Goal: Information Seeking & Learning: Learn about a topic

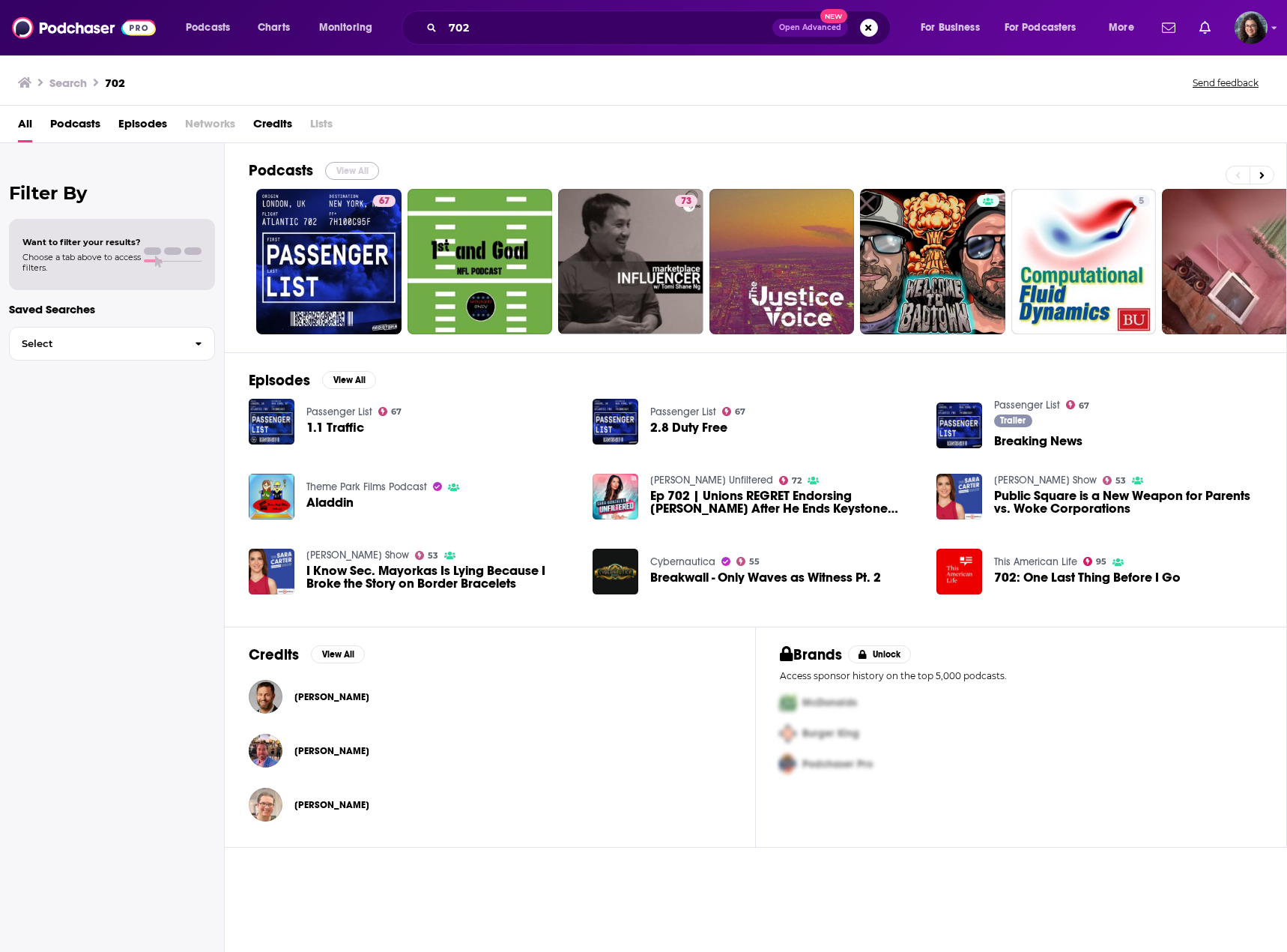
click at [351, 171] on button "View All" at bounding box center [351, 170] width 54 height 18
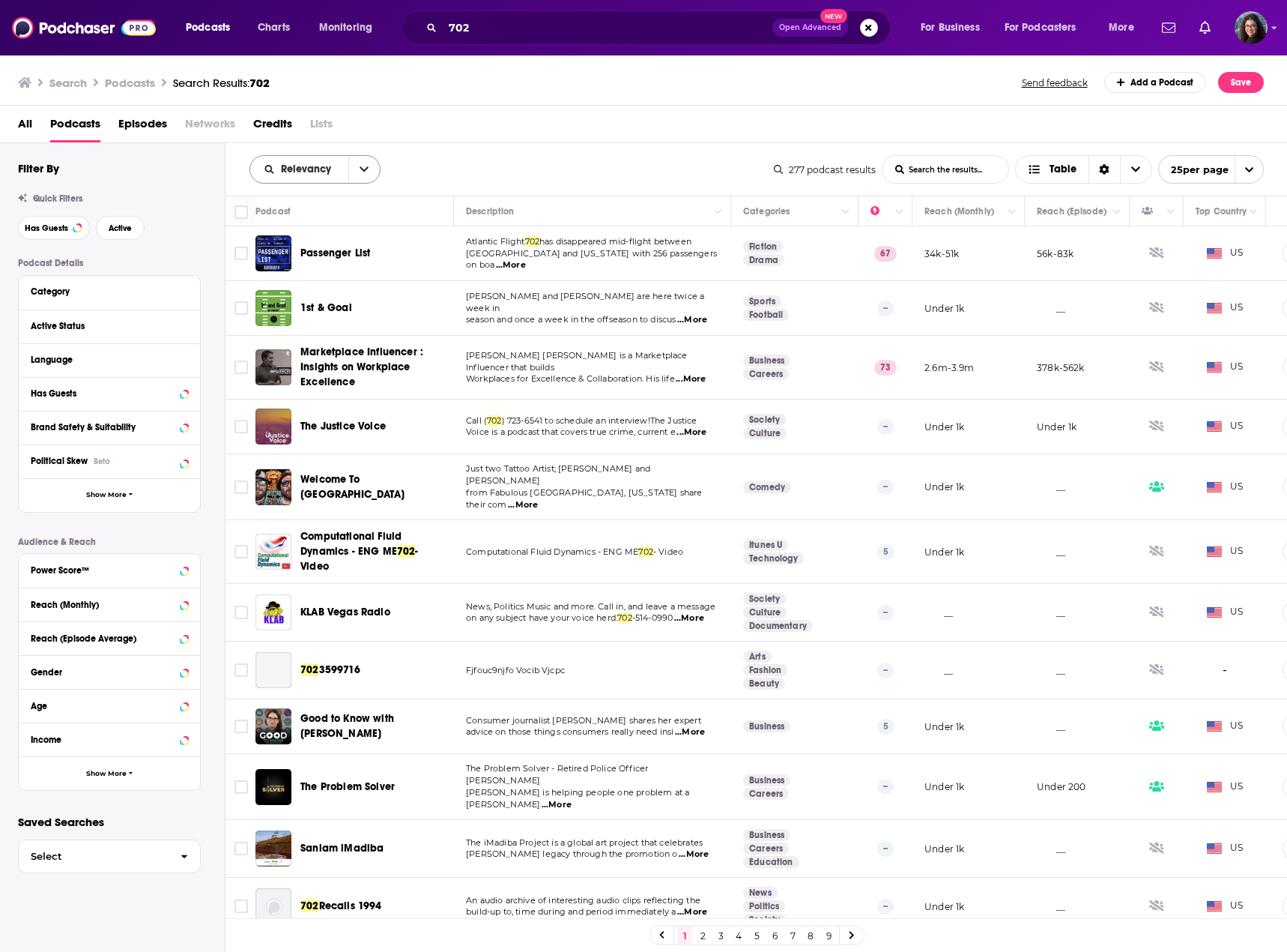
click at [356, 169] on button "open menu" at bounding box center [364, 168] width 32 height 27
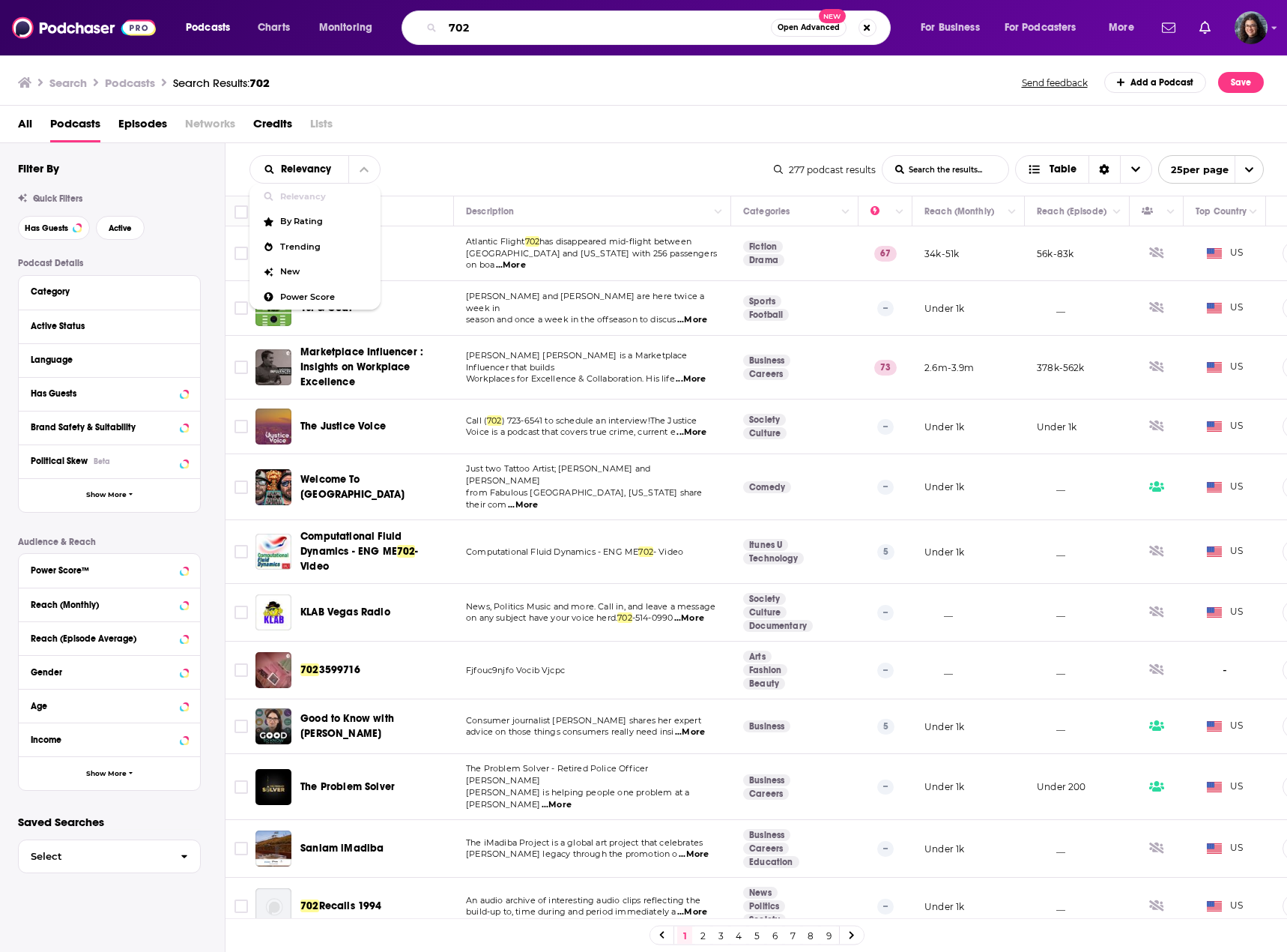
click at [508, 27] on input "702" at bounding box center [607, 27] width 328 height 24
type input "7"
type input "afternoon with relebogile"
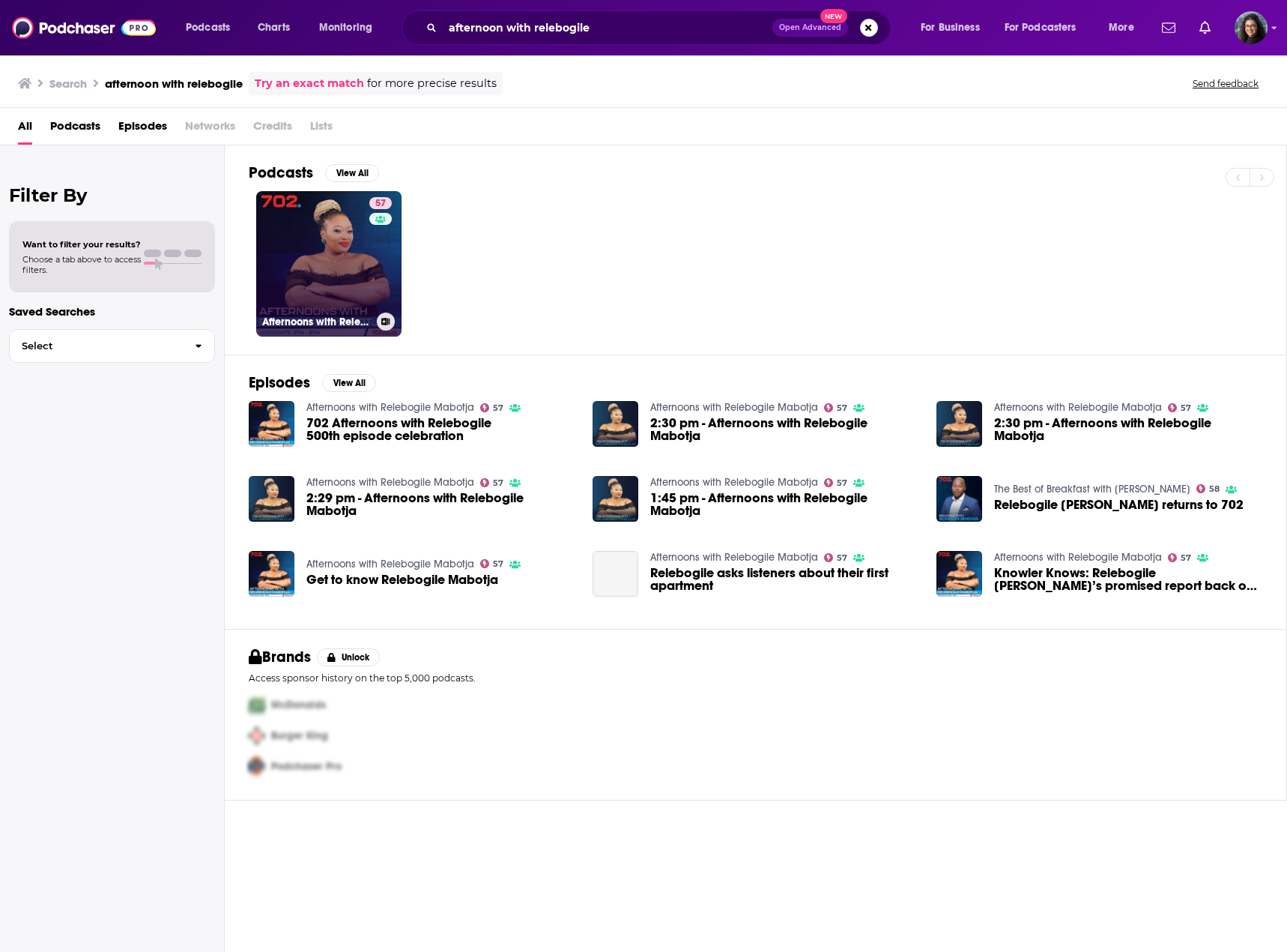
click at [339, 237] on link "57 Afternoons with Relebogile Mabotja" at bounding box center [328, 263] width 145 height 145
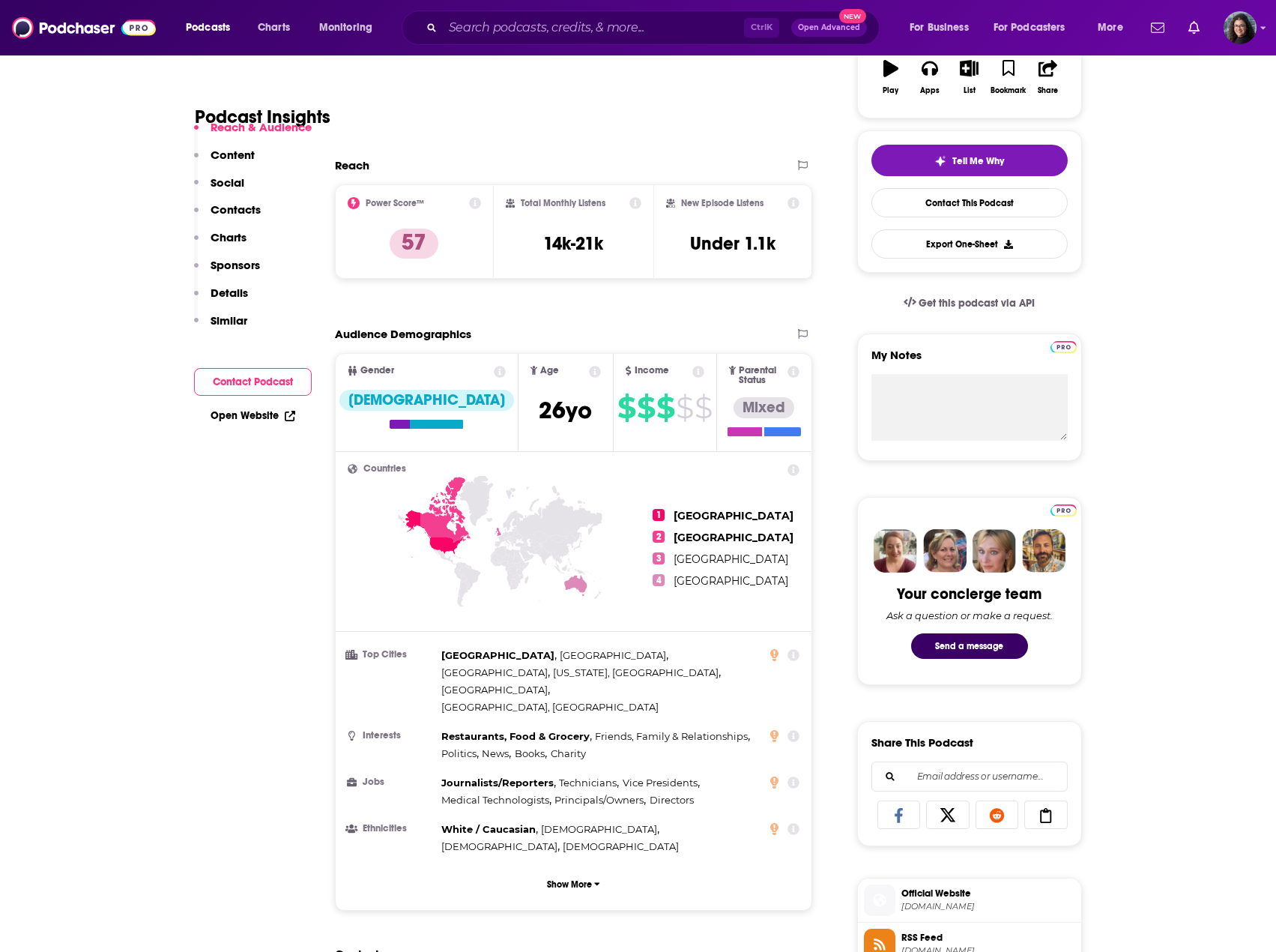
scroll to position [300, 0]
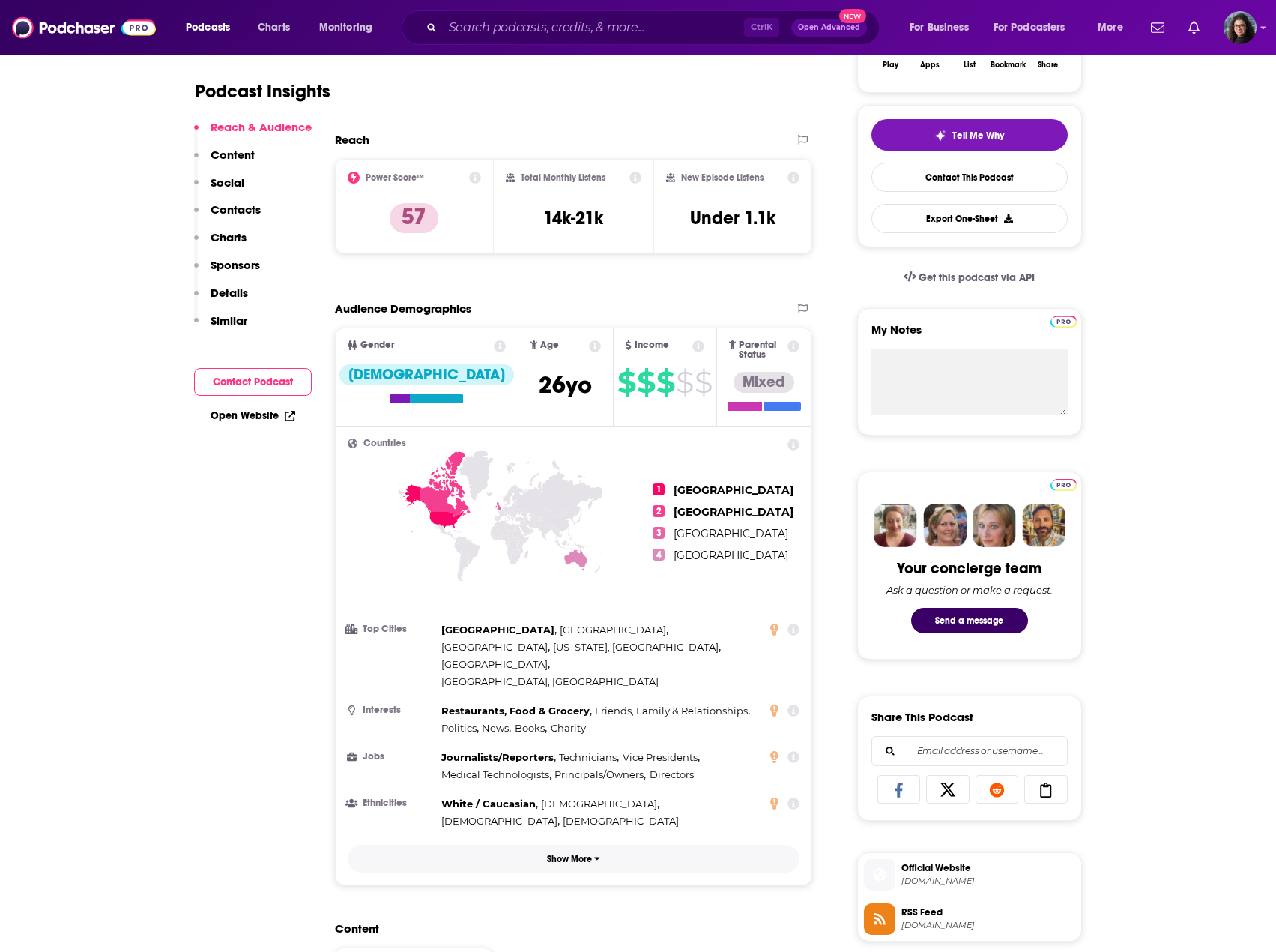
click at [577, 853] on p "Show More" at bounding box center [570, 858] width 45 height 10
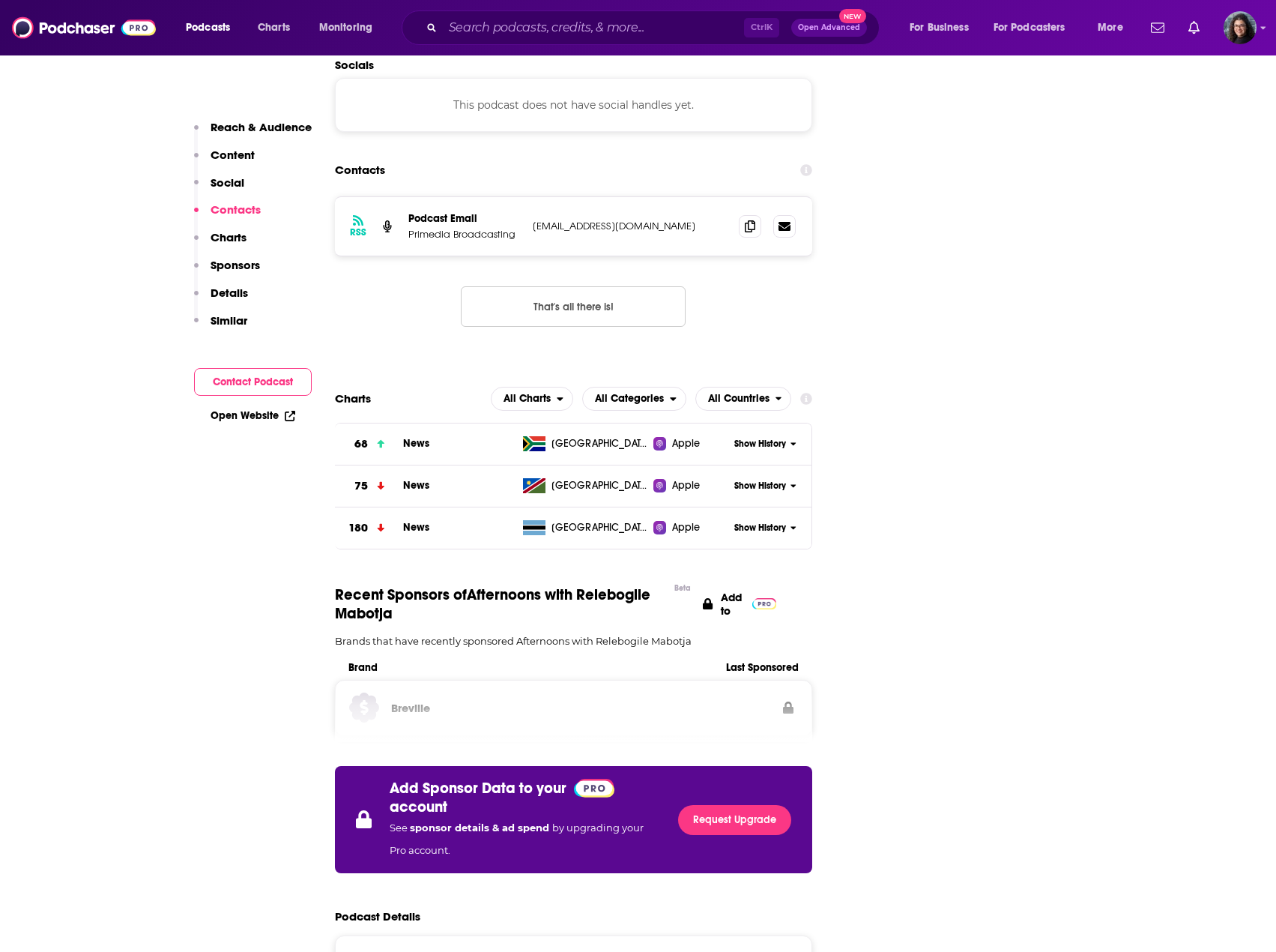
scroll to position [1498, 0]
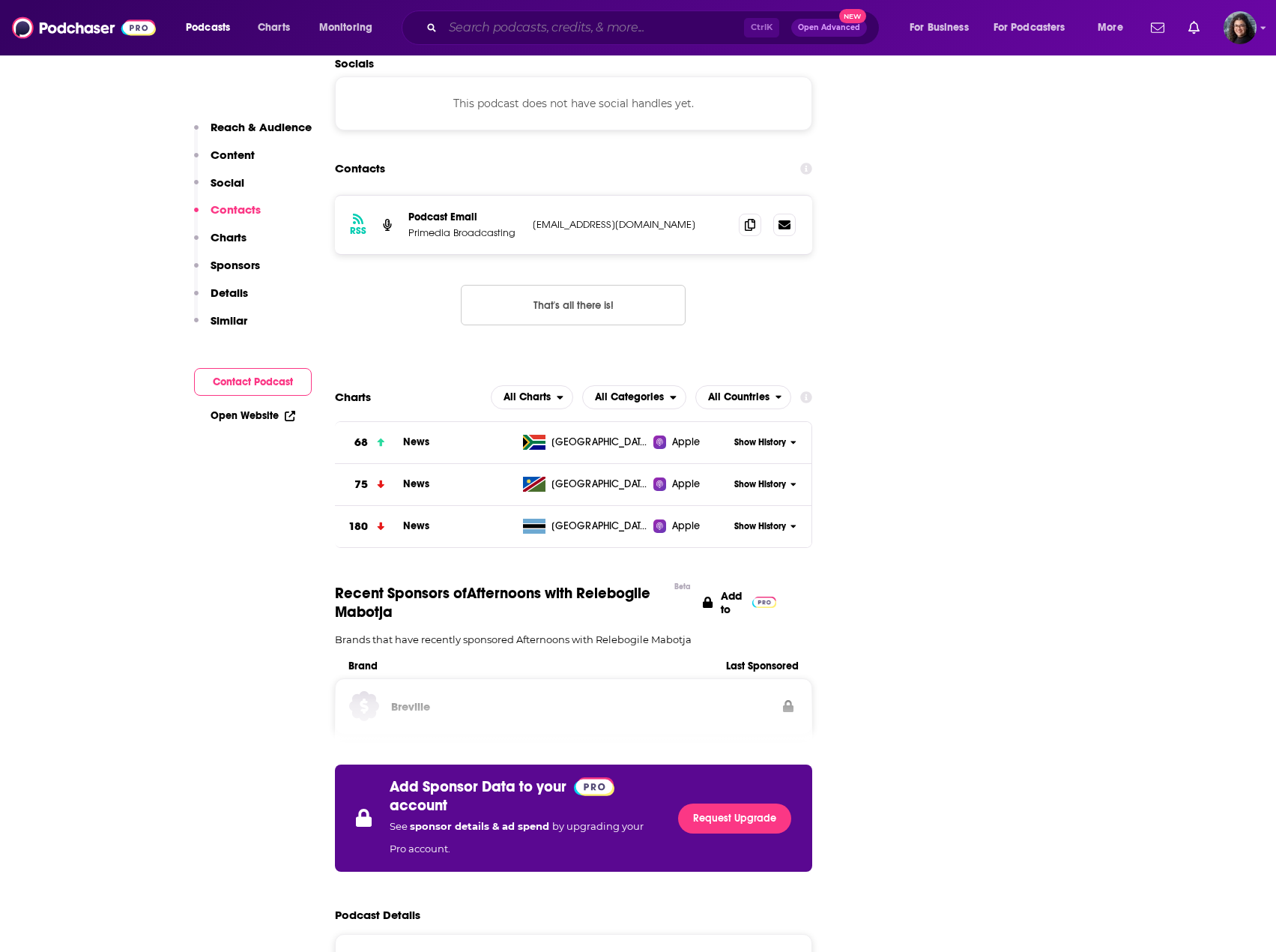
click at [516, 24] on input "Search podcasts, credits, & more..." at bounding box center [593, 27] width 302 height 24
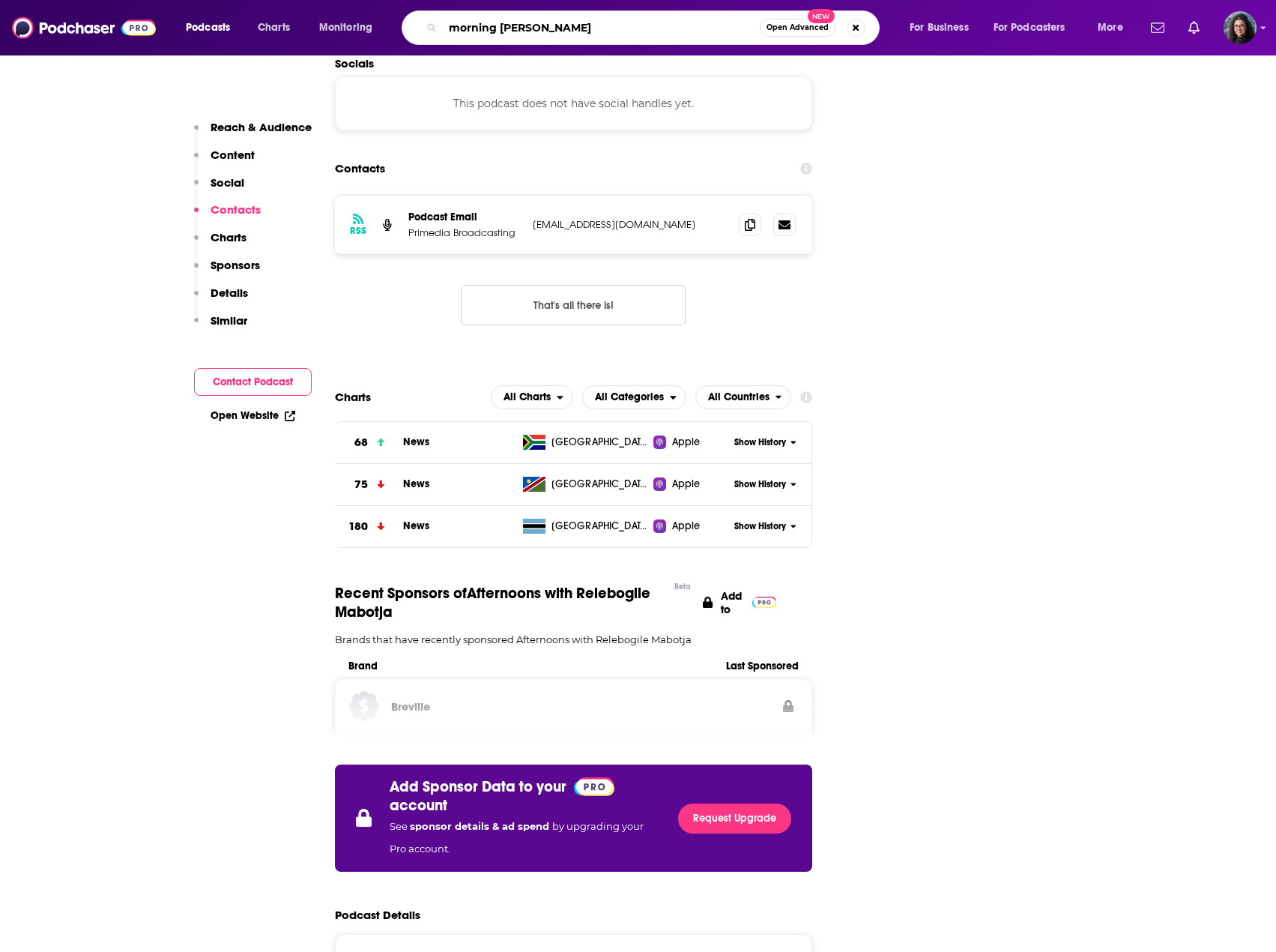
type input "morning live"
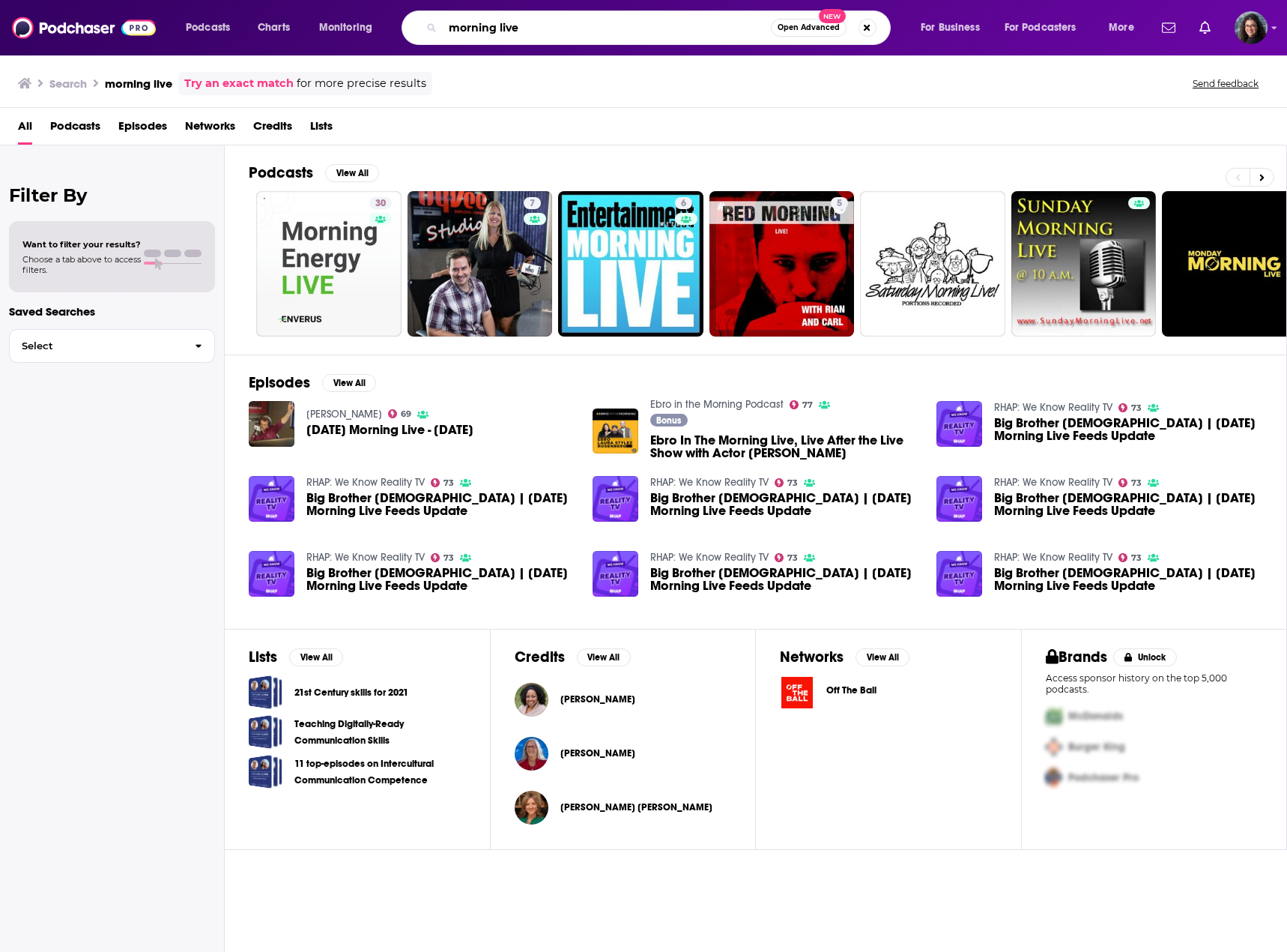
drag, startPoint x: 541, startPoint y: 24, endPoint x: 349, endPoint y: 15, distance: 192.2
click at [354, 13] on div "Podcasts Charts Monitoring morning live Open Advanced New For Business For Podc…" at bounding box center [662, 27] width 973 height 34
type input "afternoons with relebogile"
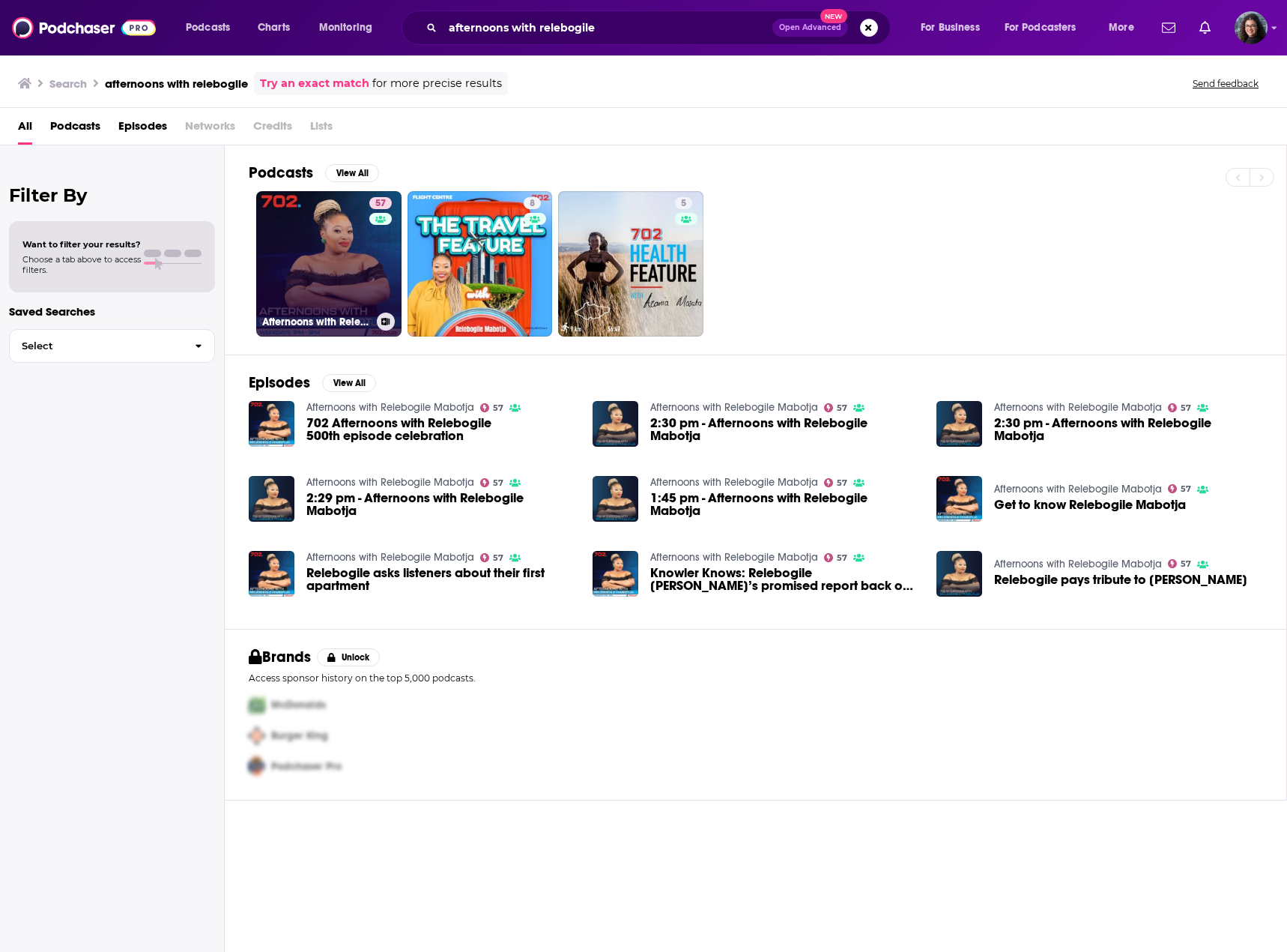
click at [319, 260] on link "57 Afternoons with Relebogile Mabotja" at bounding box center [328, 263] width 145 height 145
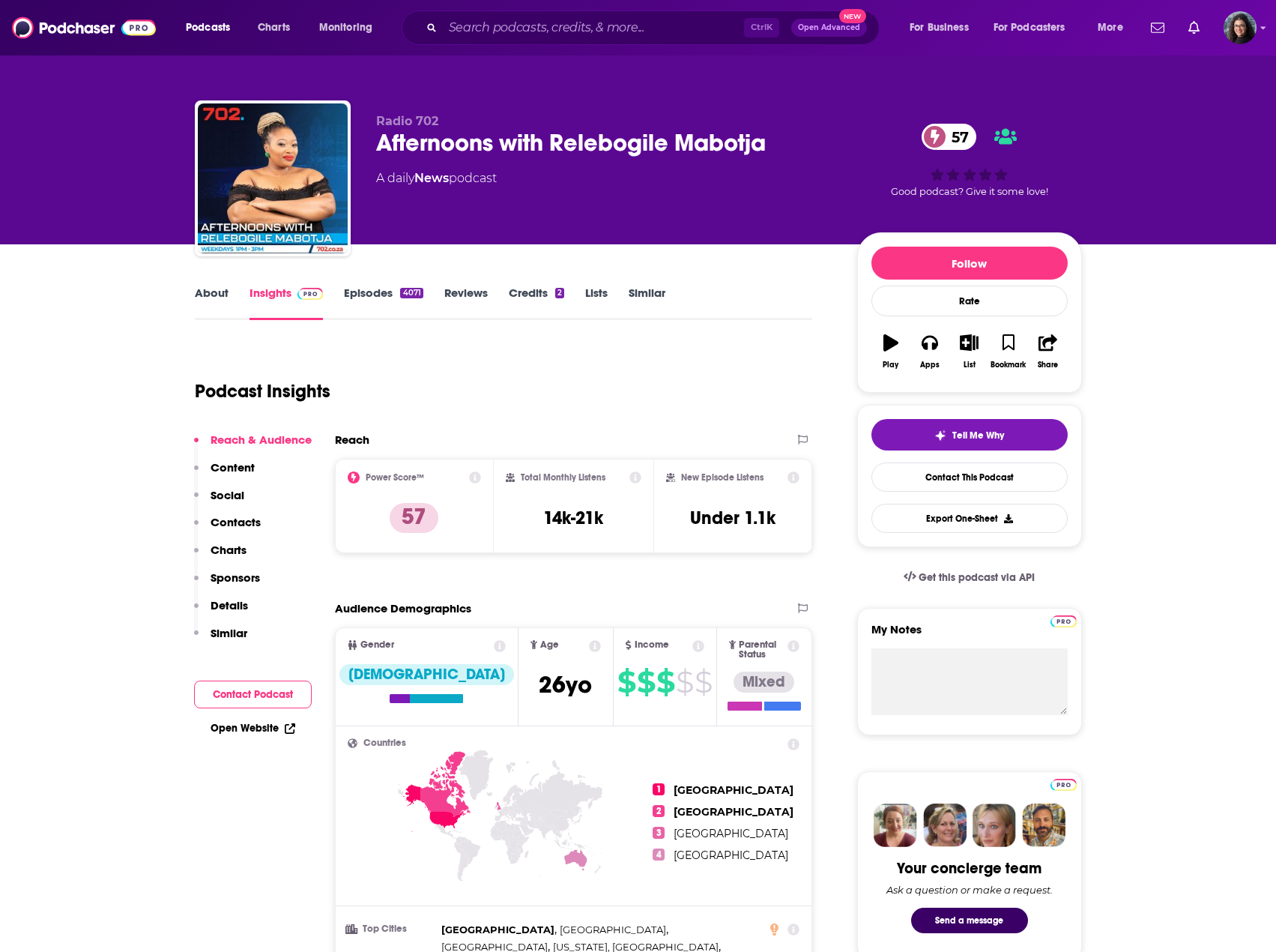
click at [217, 294] on link "About" at bounding box center [211, 302] width 34 height 34
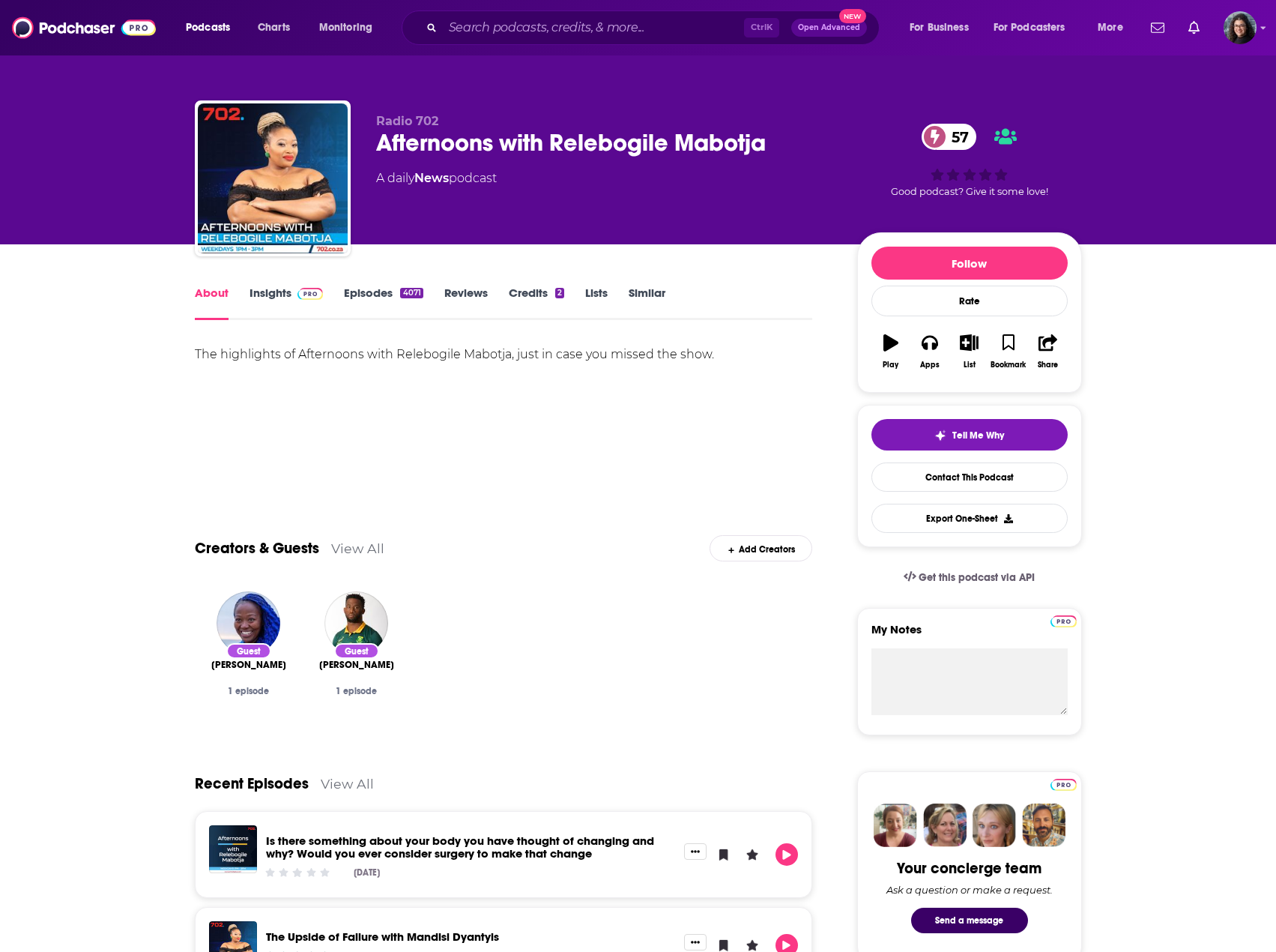
click at [267, 296] on link "Insights" at bounding box center [286, 302] width 74 height 34
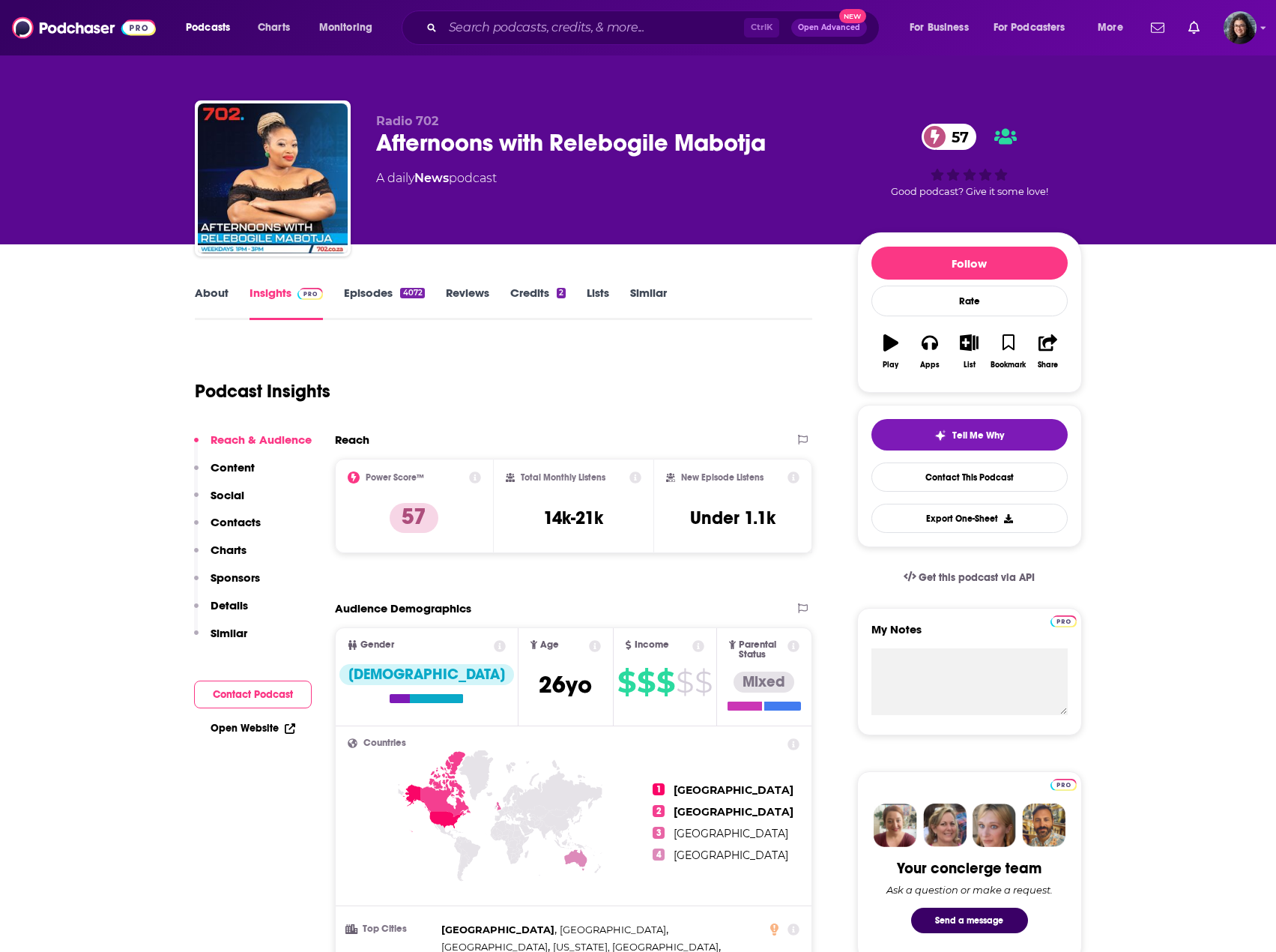
click at [792, 478] on icon at bounding box center [794, 478] width 12 height 12
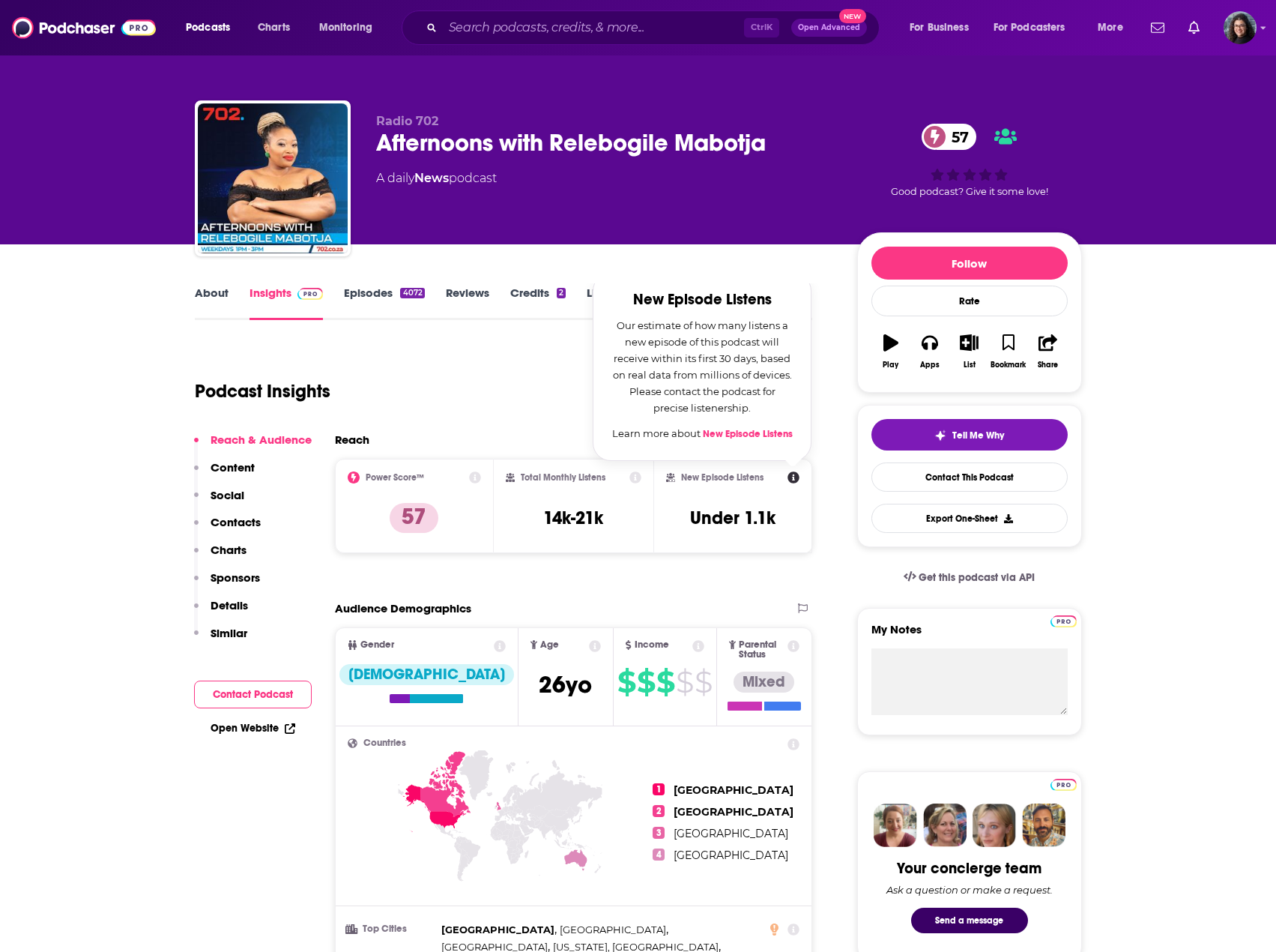
click at [636, 476] on icon at bounding box center [636, 478] width 12 height 12
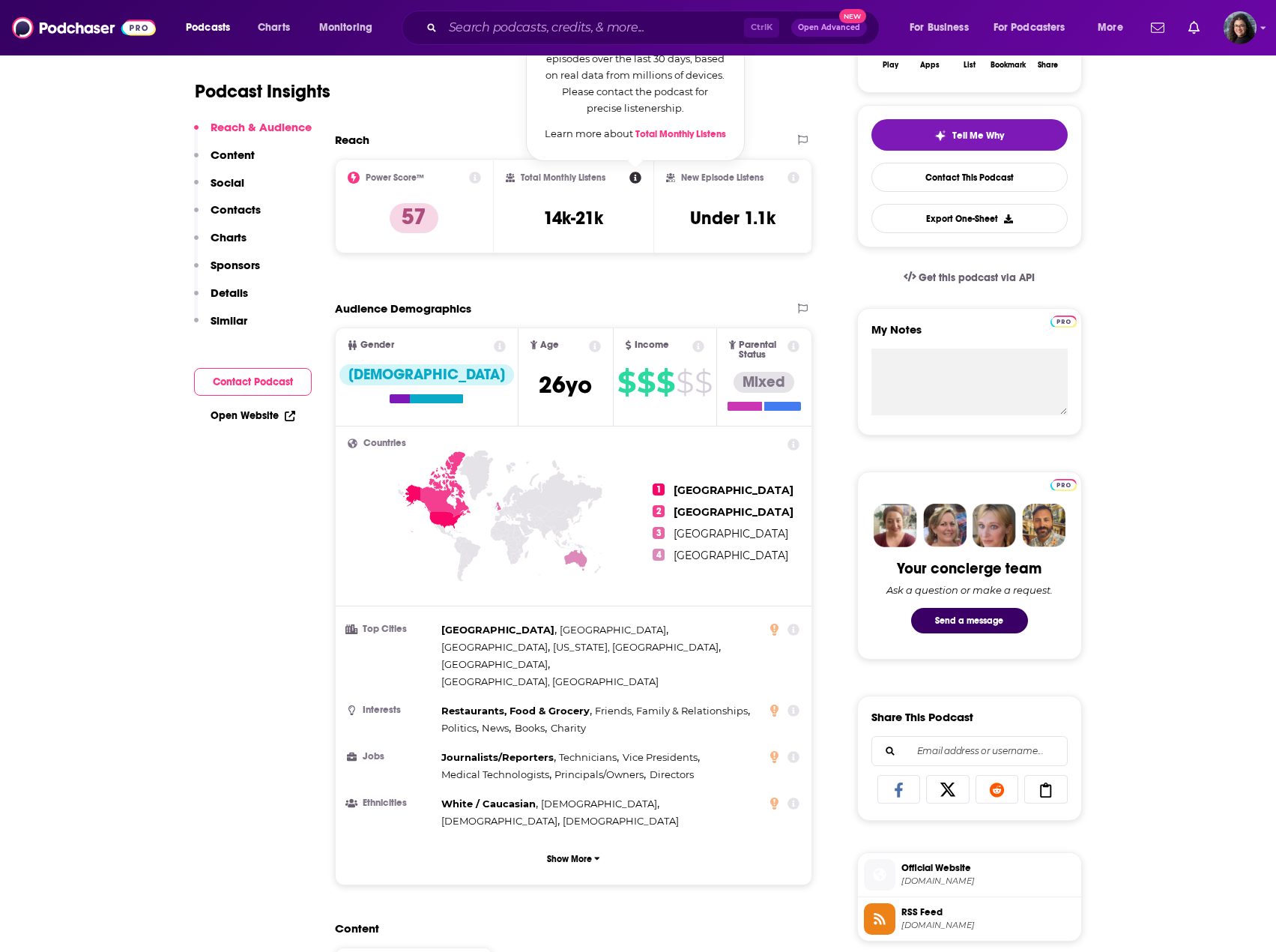
scroll to position [375, 0]
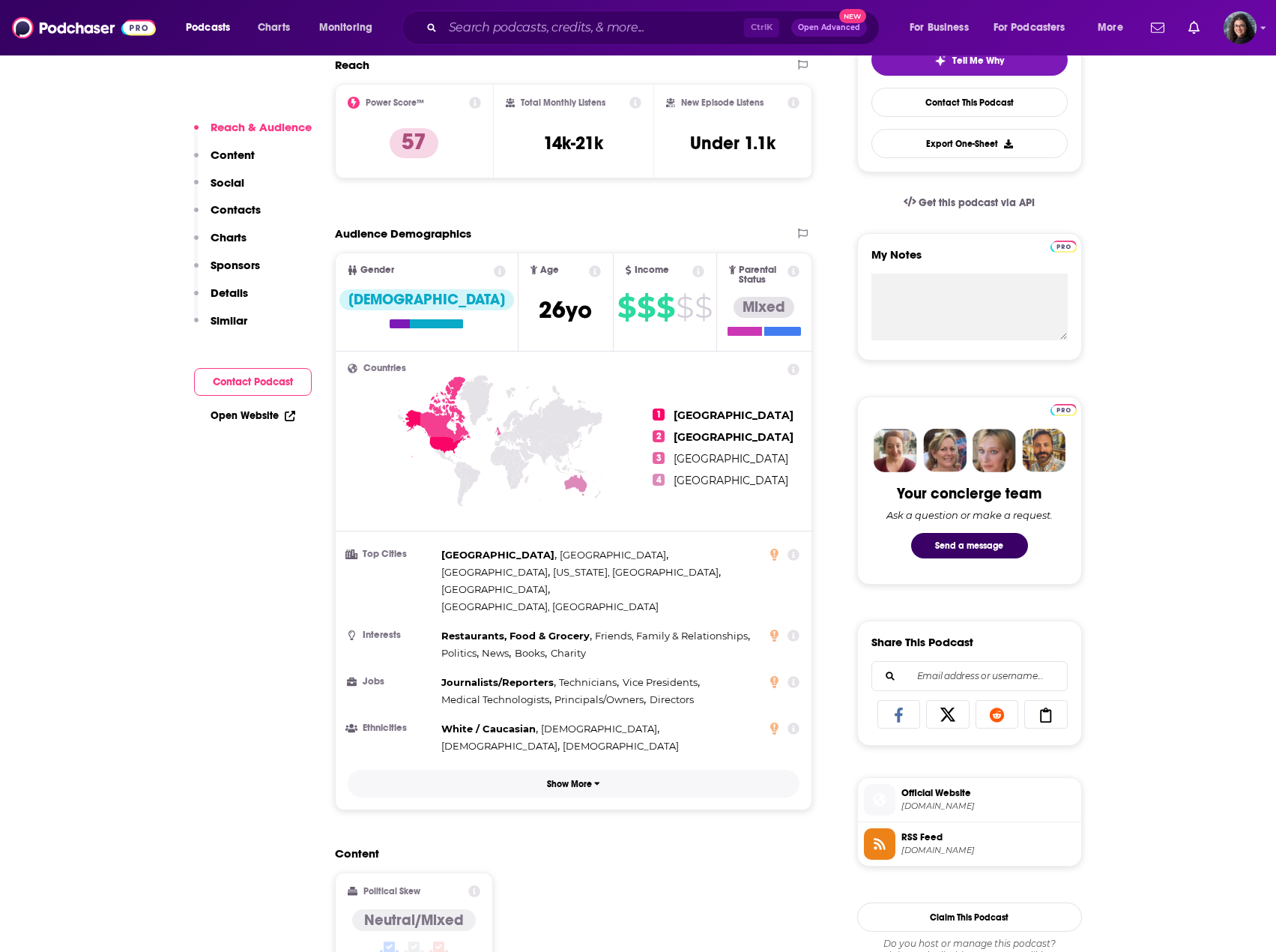
click at [565, 770] on button "Show More" at bounding box center [574, 784] width 453 height 27
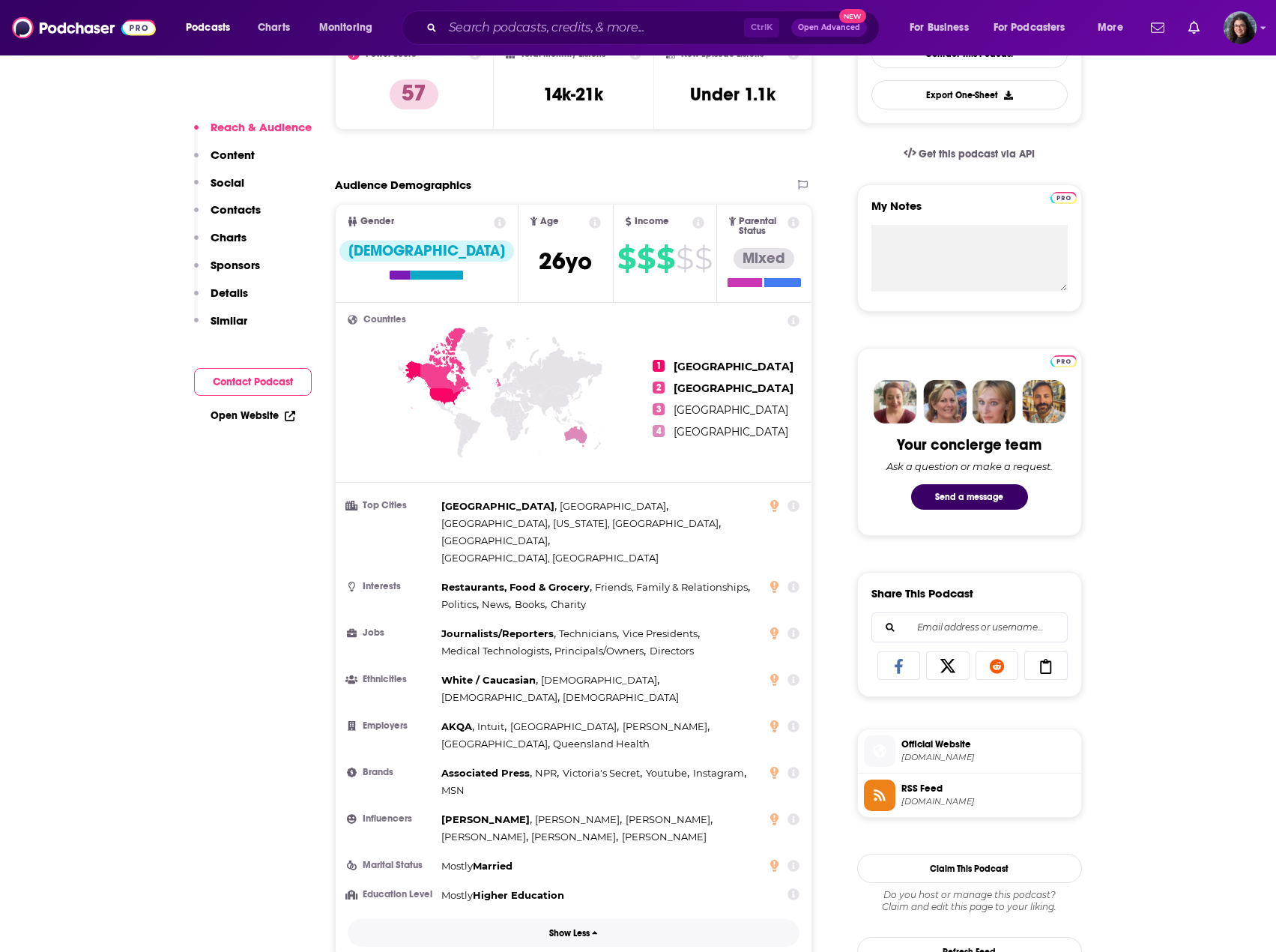
scroll to position [449, 0]
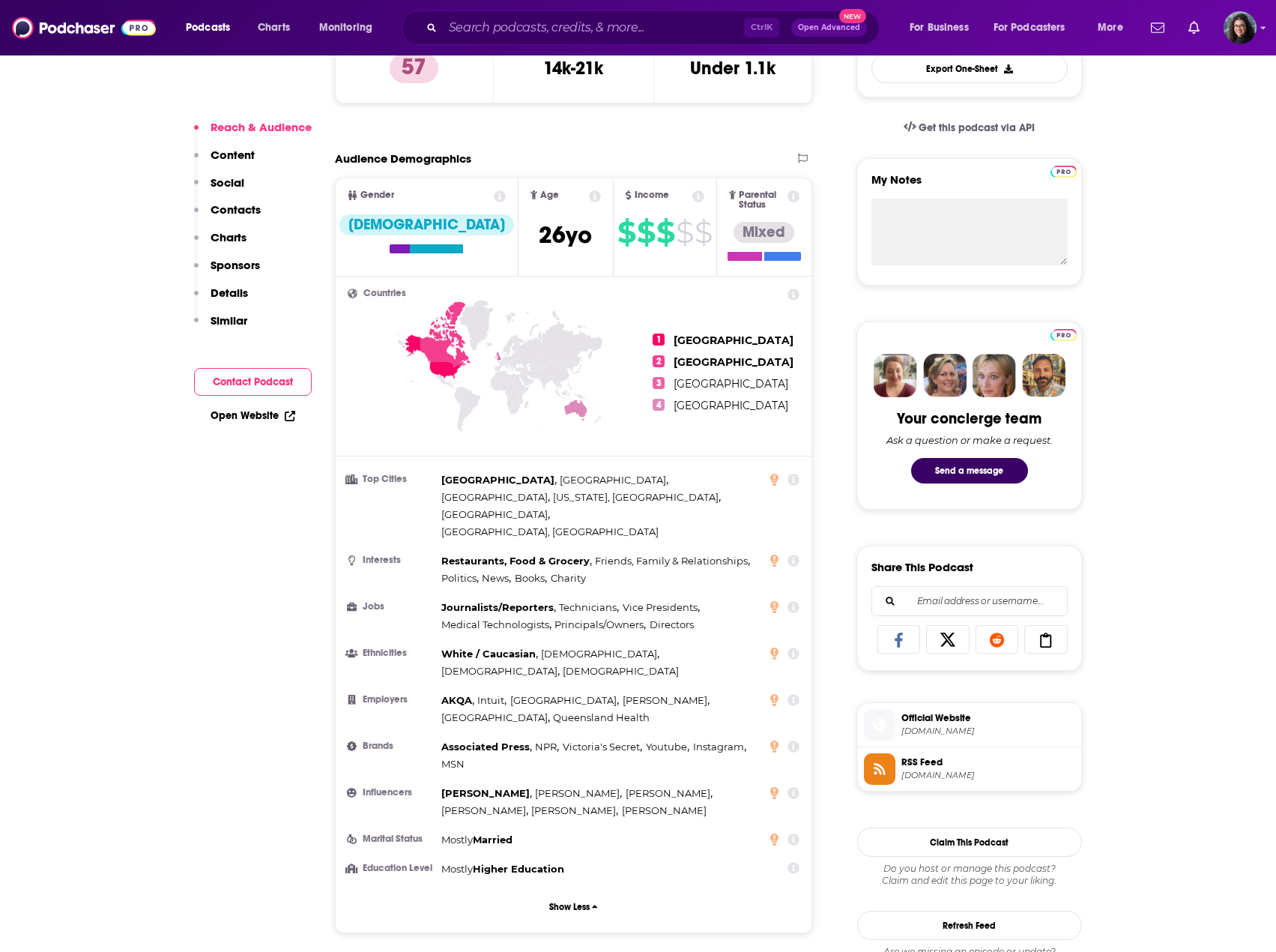
click at [791, 289] on icon at bounding box center [794, 295] width 12 height 12
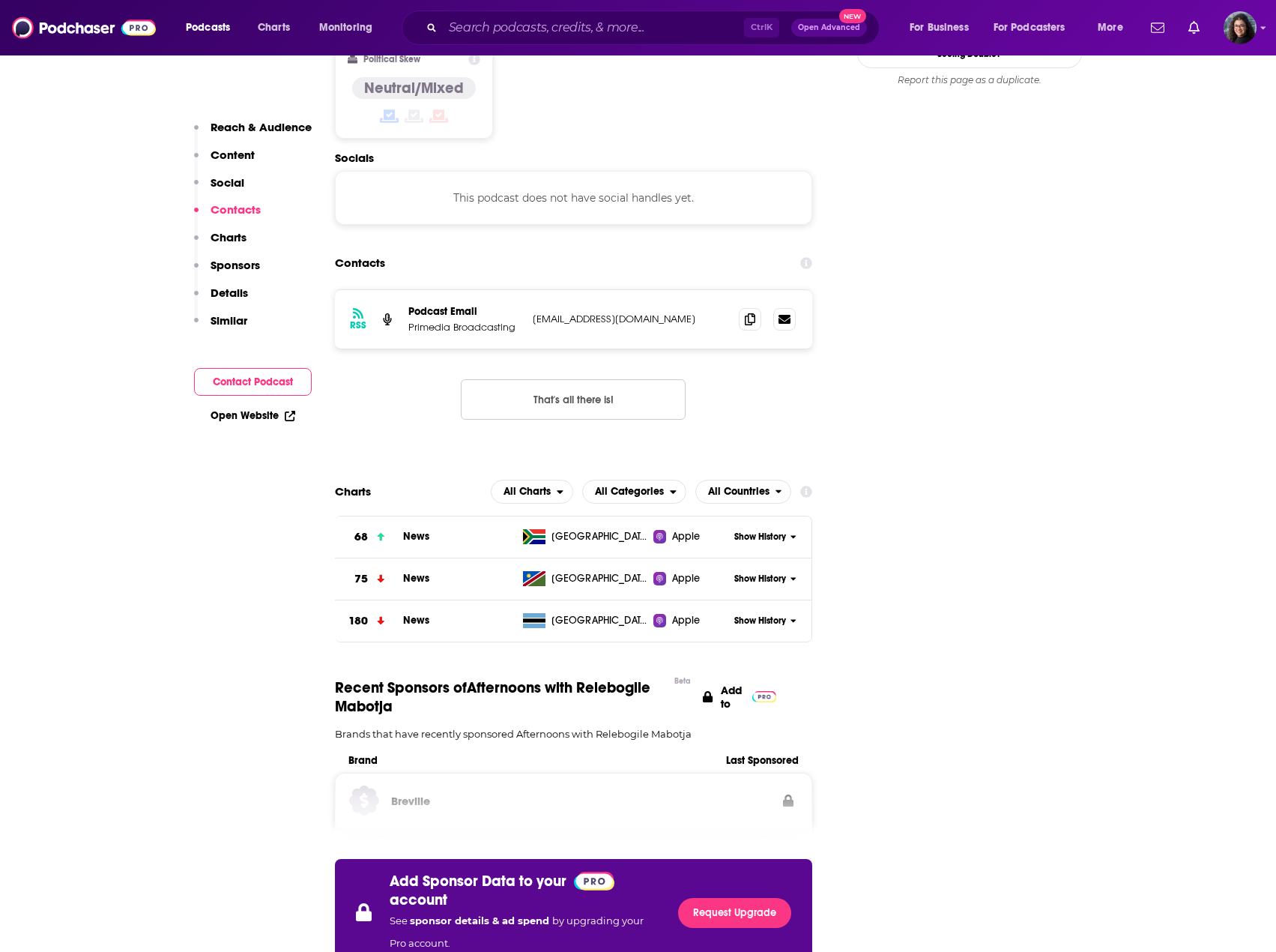
scroll to position [1424, 0]
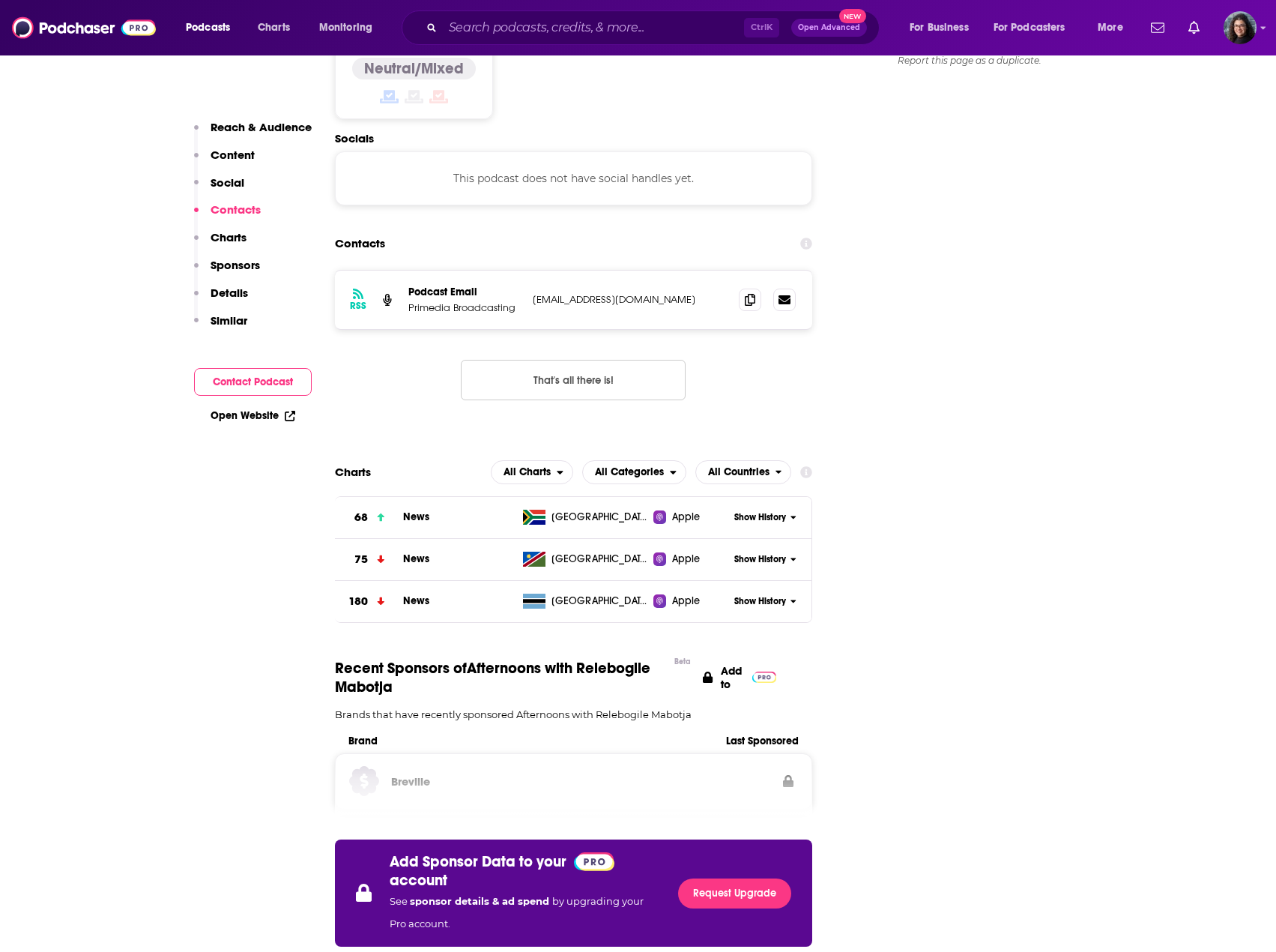
click at [752, 511] on span "Show History" at bounding box center [760, 517] width 52 height 13
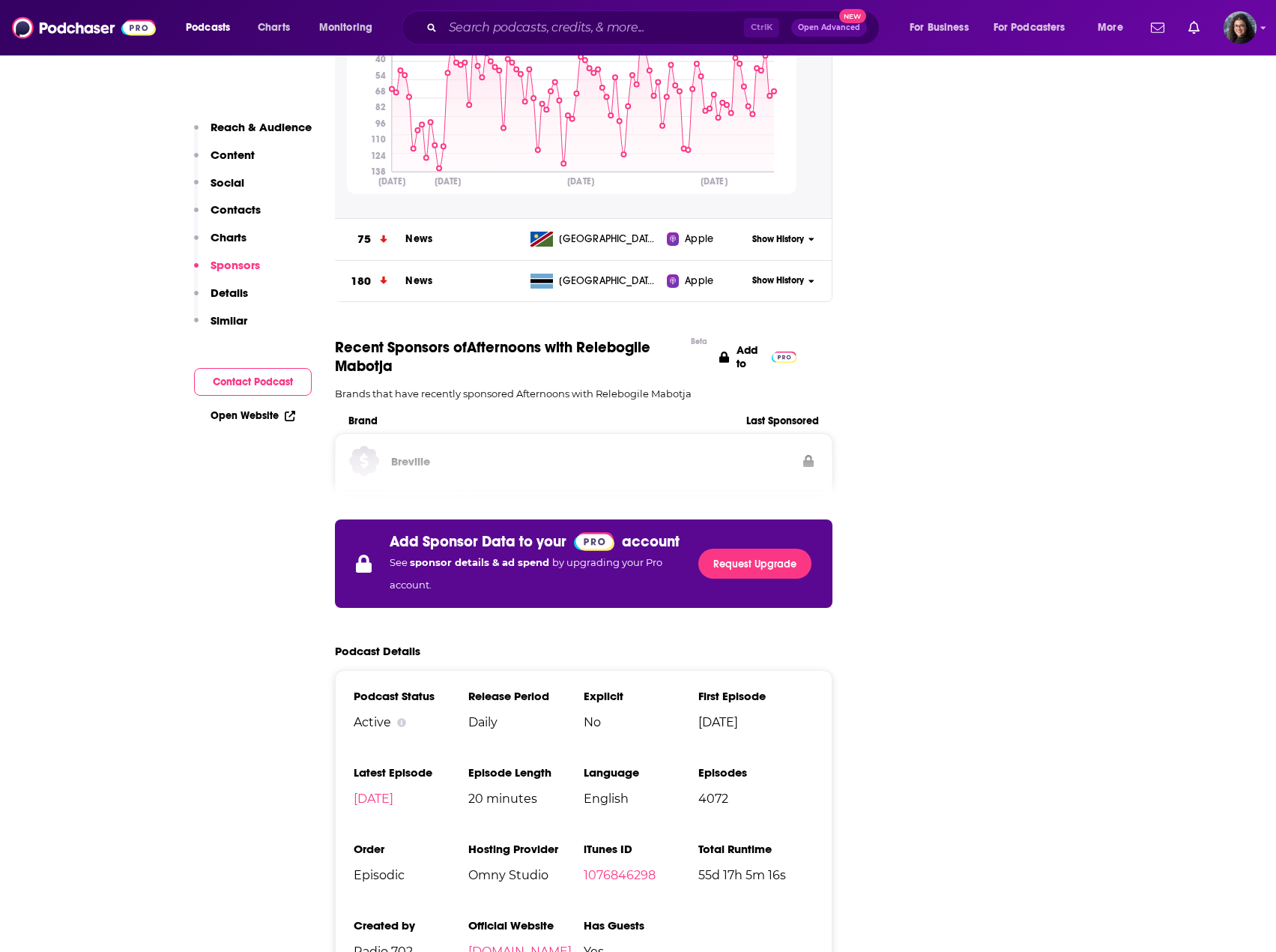
scroll to position [2023, 0]
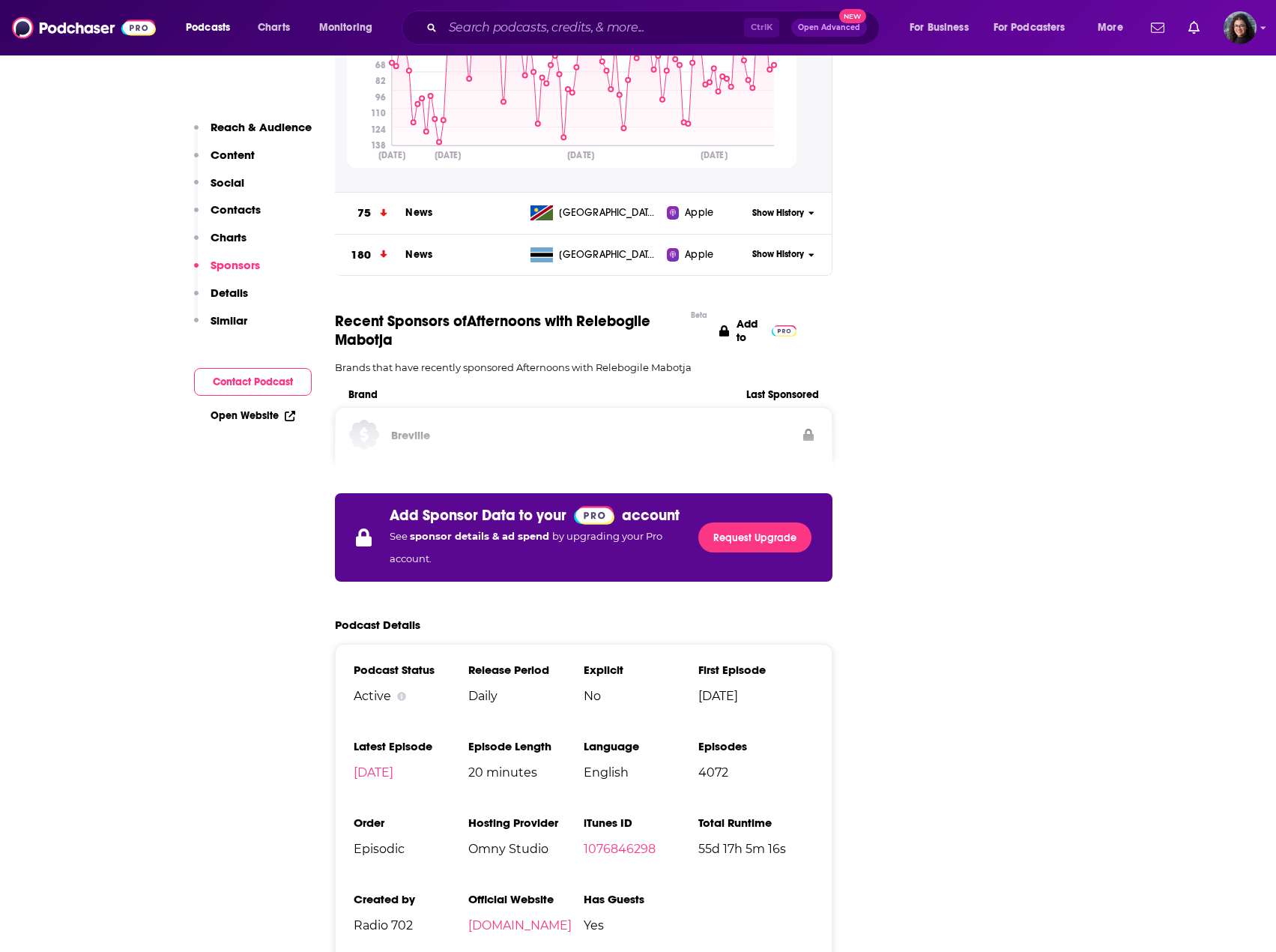
drag, startPoint x: 441, startPoint y: 711, endPoint x: 342, endPoint y: 712, distance: 99.0
click at [342, 712] on div "Podcast Status Active Release Period Daily Explicit No First Episode [DATE] Lat…" at bounding box center [583, 803] width 498 height 320
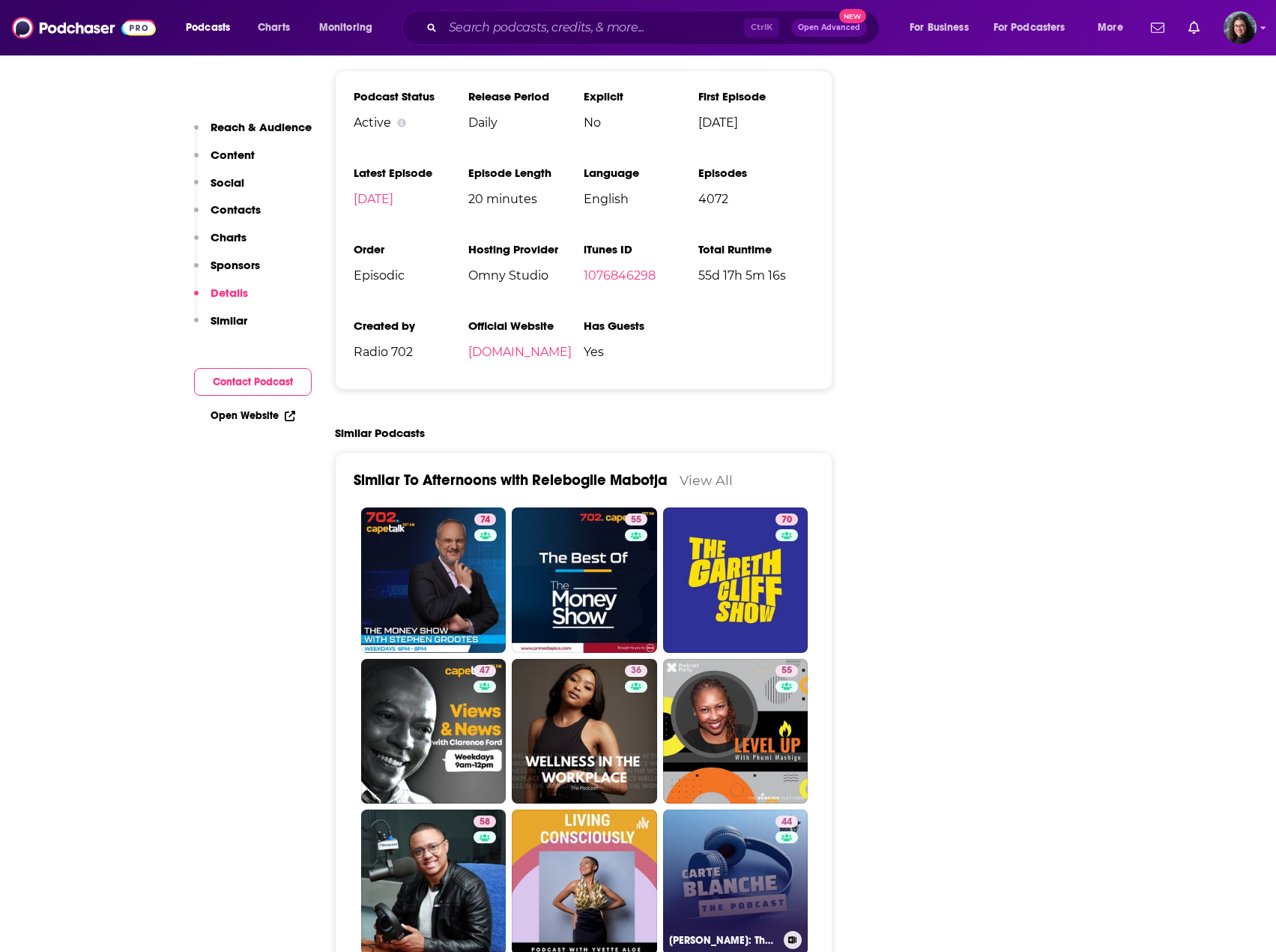
scroll to position [2622, 0]
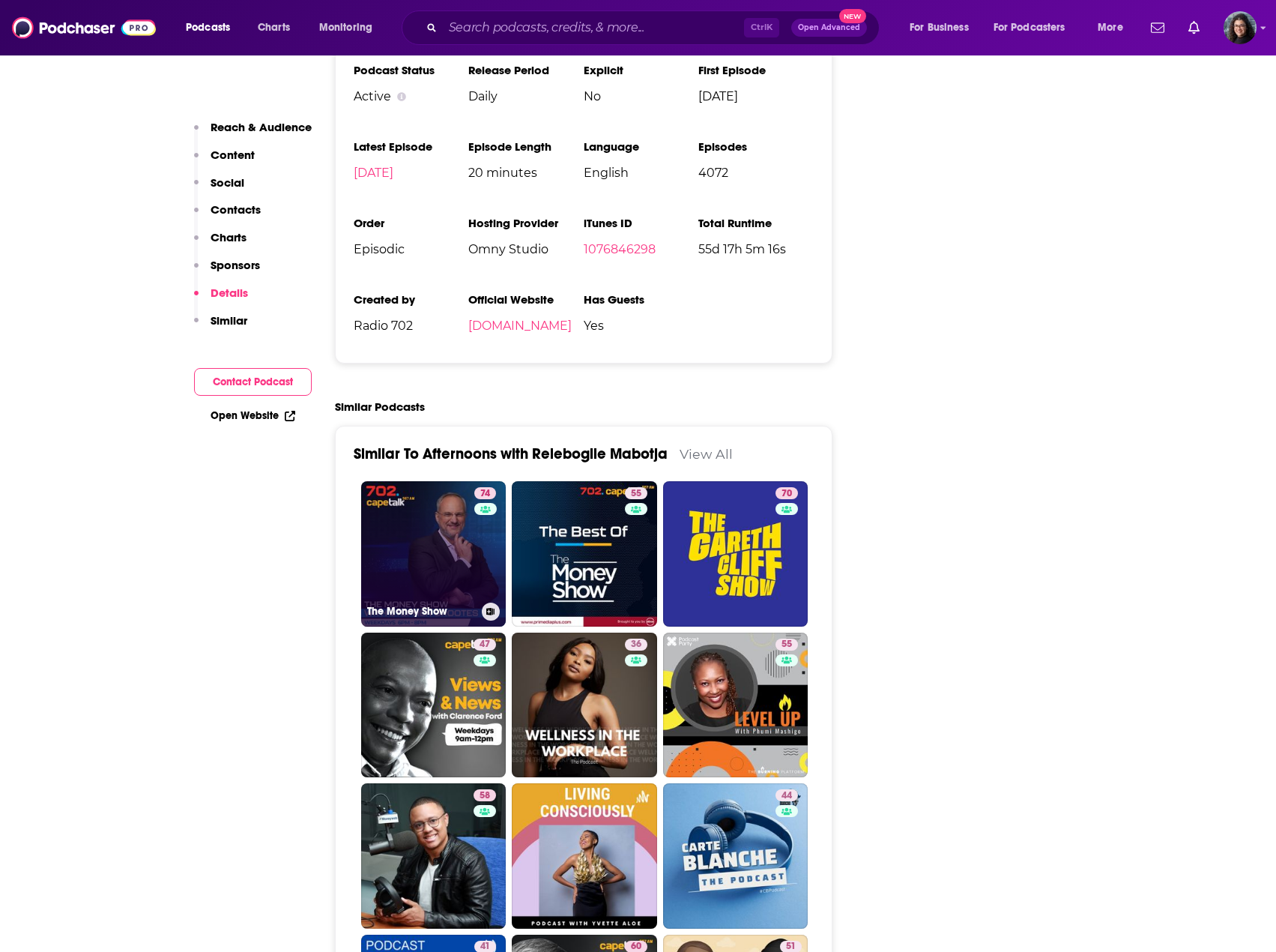
click at [418, 484] on link "74 The Money Show" at bounding box center [433, 553] width 145 height 145
type input "[URL][DOMAIN_NAME]"
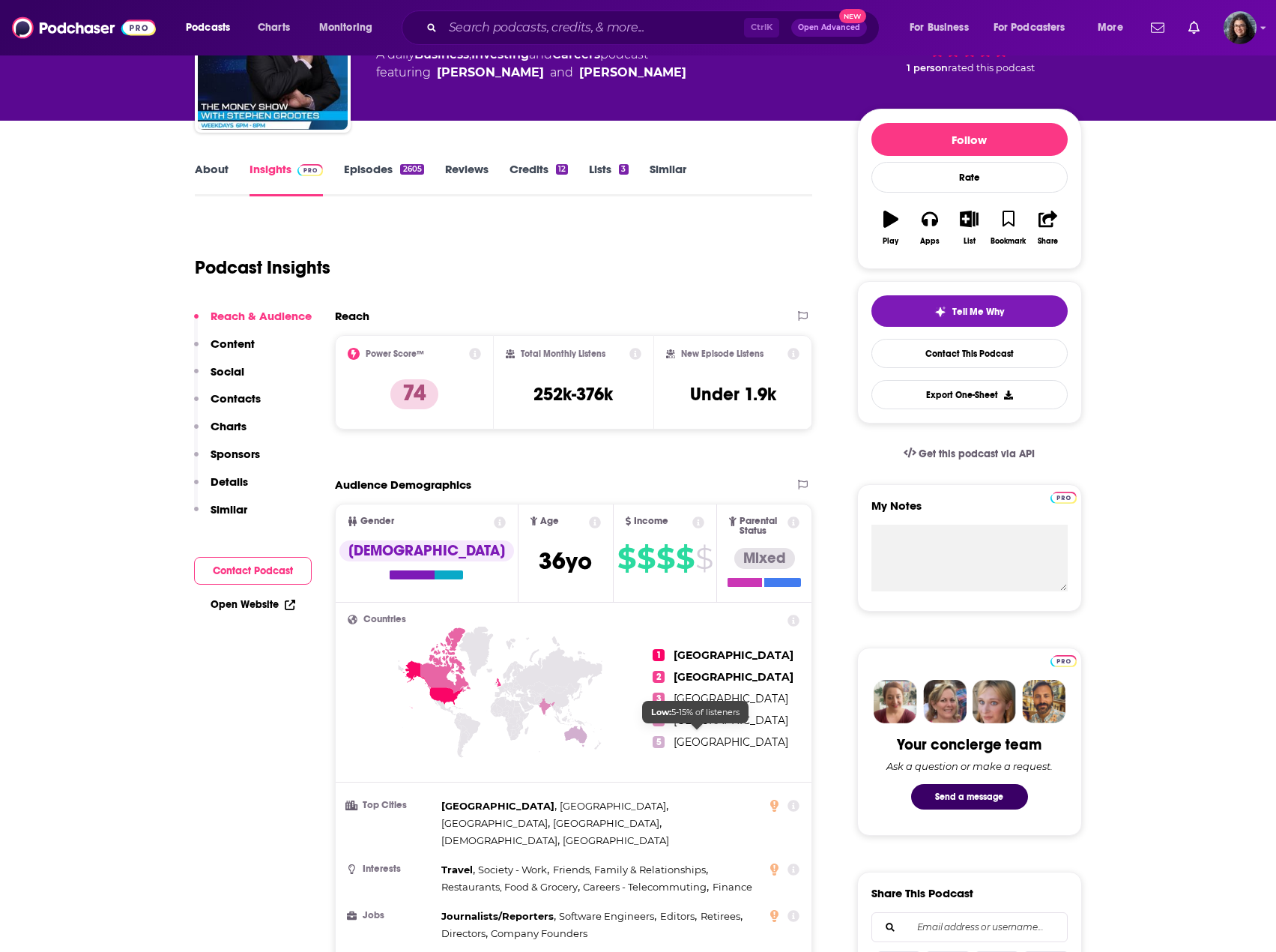
scroll to position [150, 0]
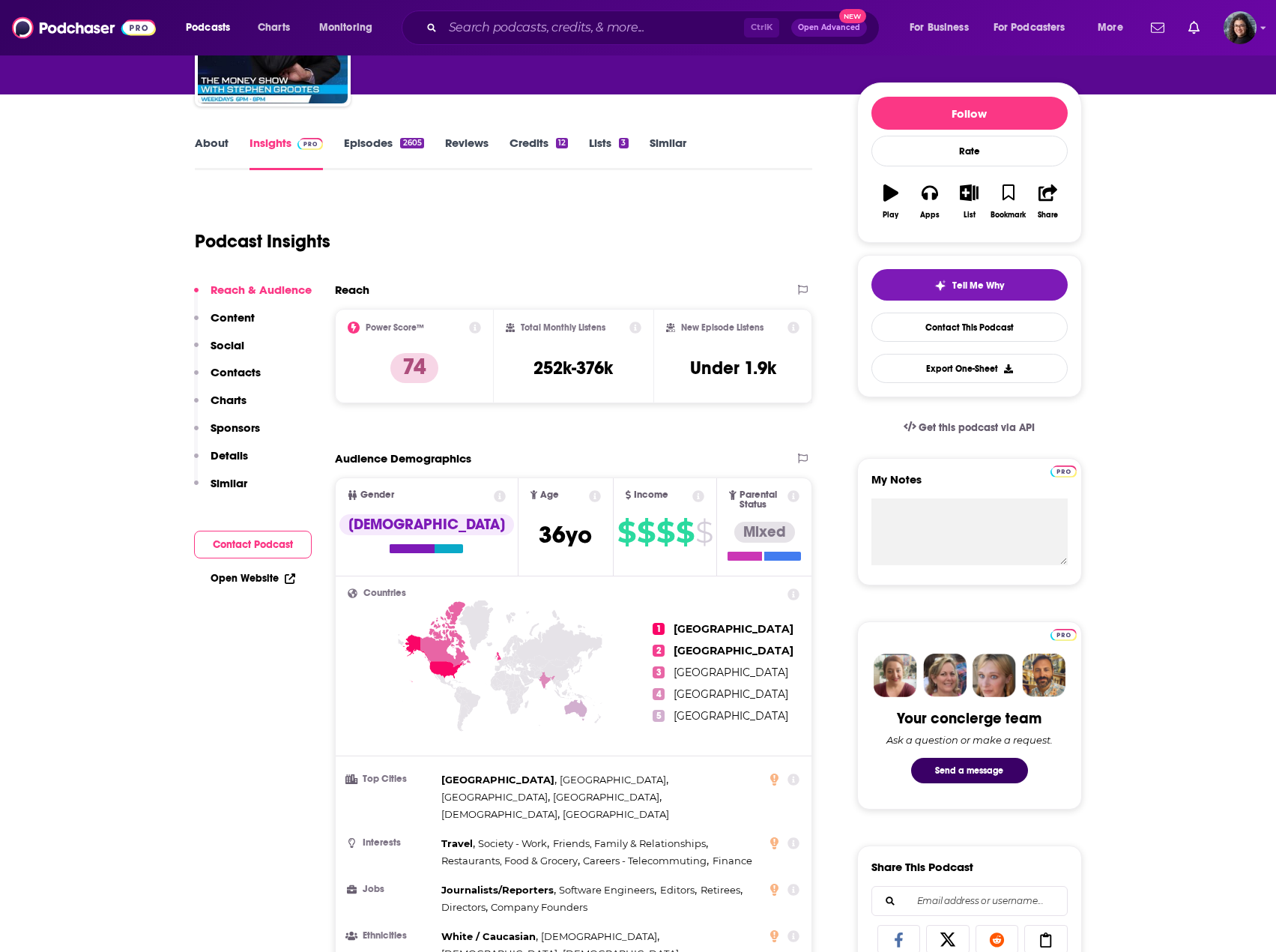
click at [792, 773] on icon at bounding box center [794, 779] width 12 height 12
click at [776, 774] on icon at bounding box center [774, 779] width 9 height 12
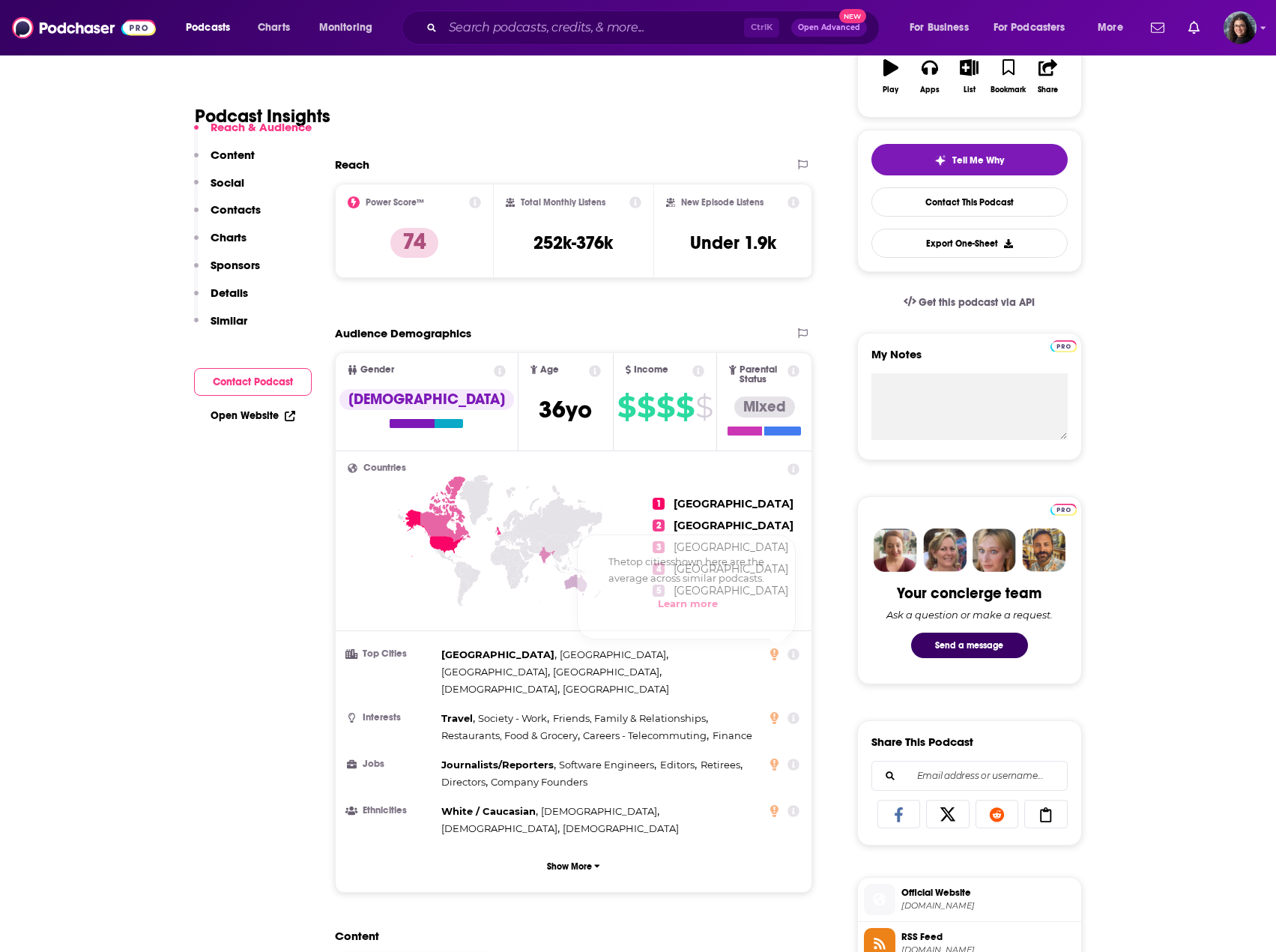
scroll to position [300, 0]
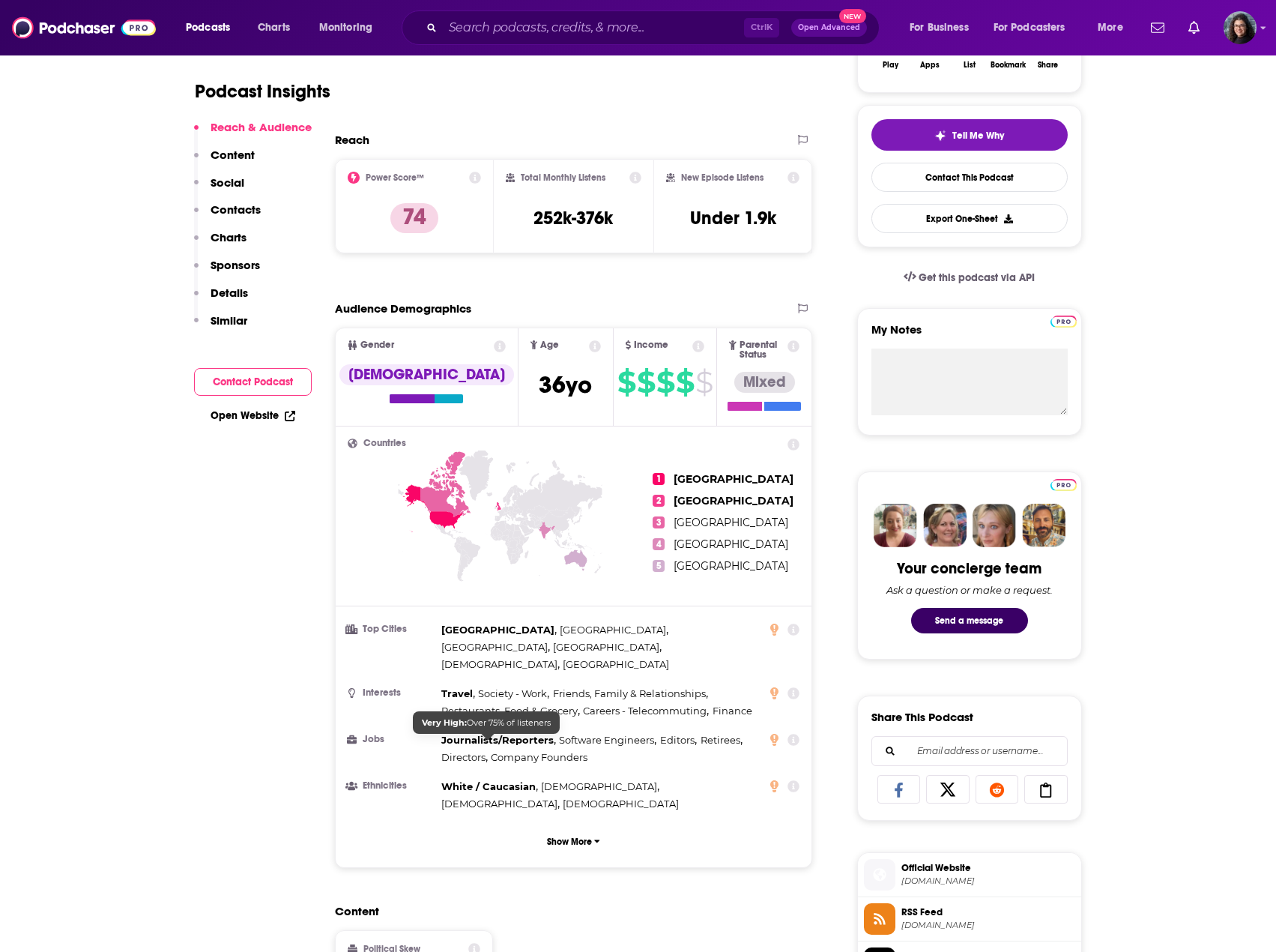
click at [462, 780] on span "White / Caucasian" at bounding box center [489, 786] width 95 height 12
click at [565, 836] on p "Show More" at bounding box center [570, 841] width 45 height 10
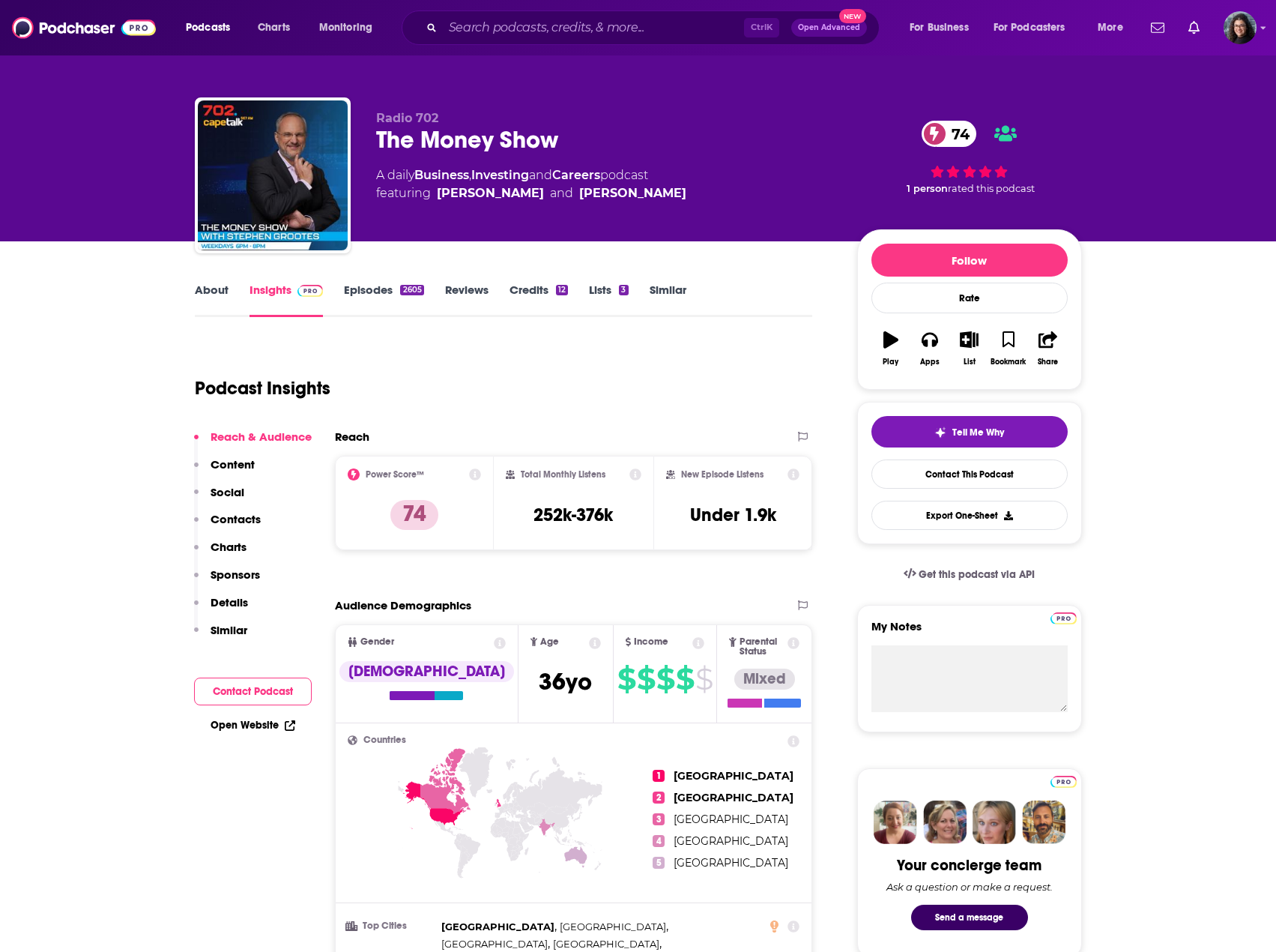
scroll to position [0, 0]
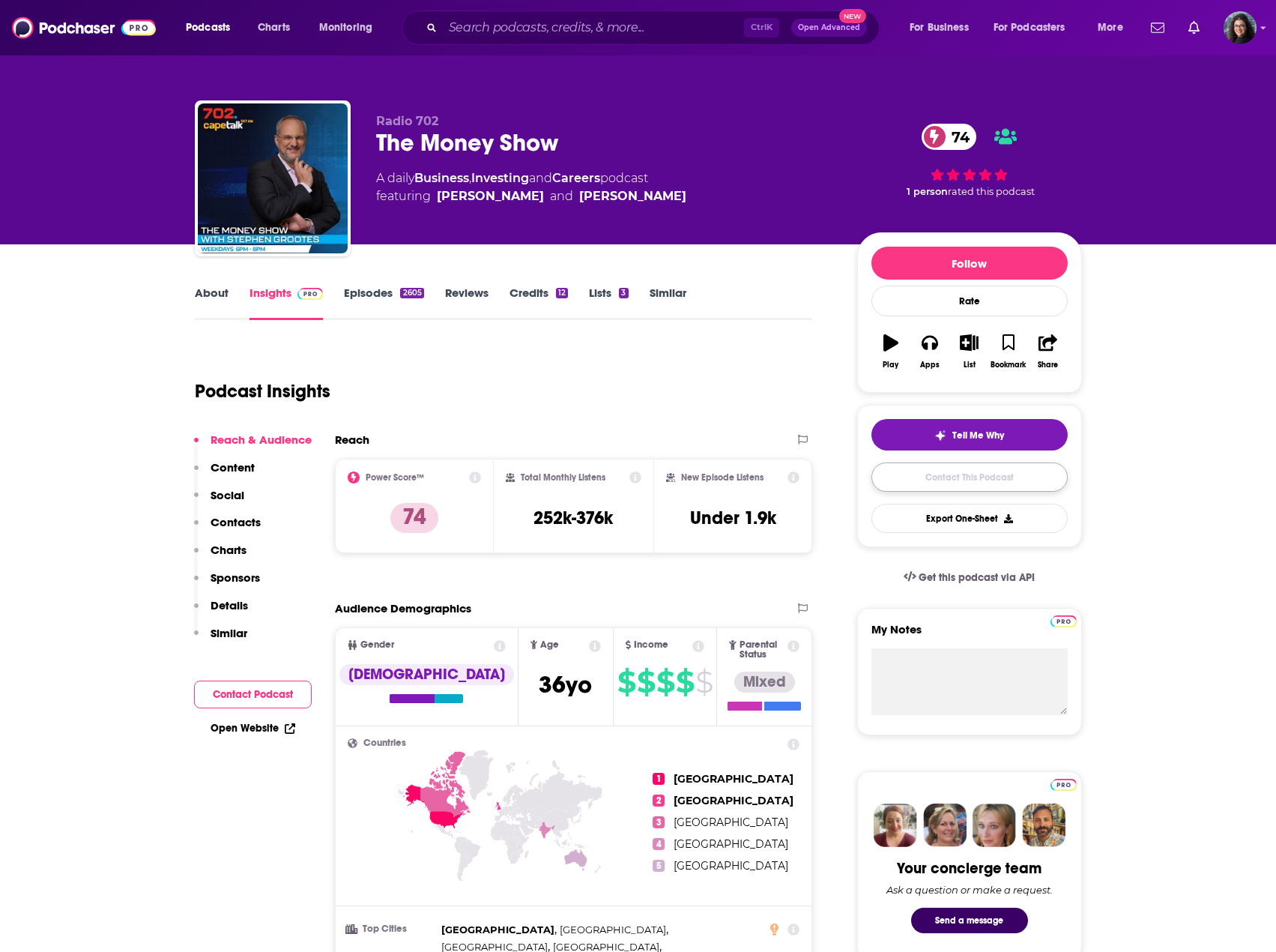
click at [1026, 476] on link "Contact This Podcast" at bounding box center [969, 477] width 196 height 29
click at [205, 296] on link "About" at bounding box center [211, 302] width 34 height 34
